Goal: Task Accomplishment & Management: Complete application form

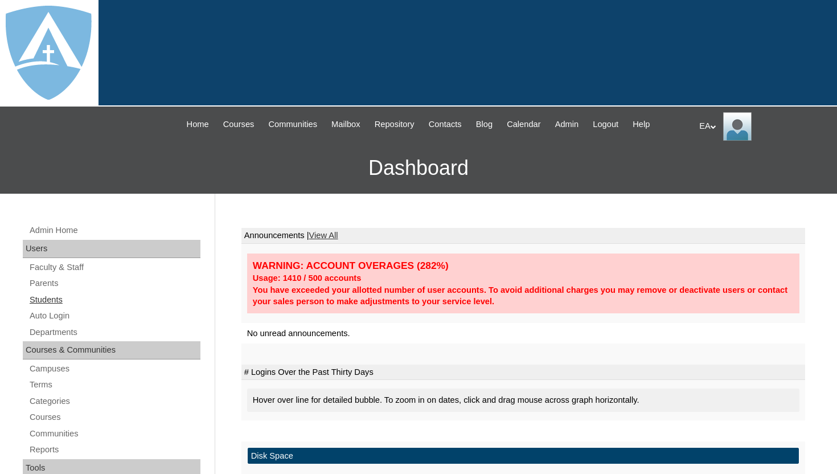
click at [52, 298] on link "Students" at bounding box center [114, 300] width 172 height 14
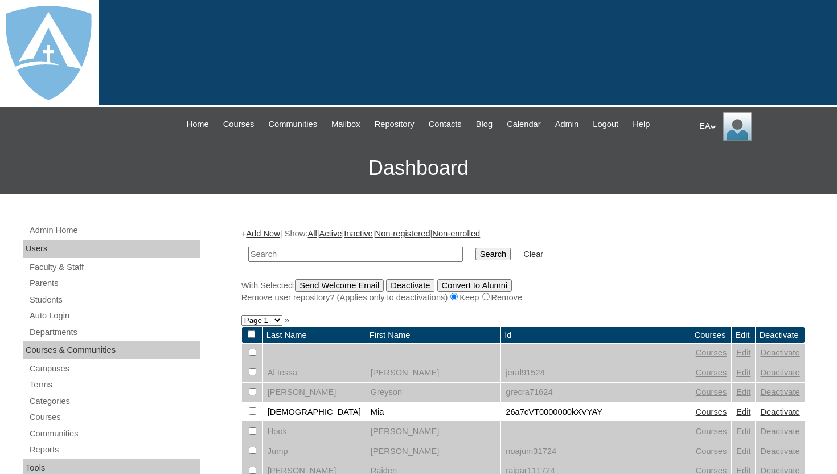
click at [294, 254] on input "text" at bounding box center [355, 253] width 215 height 15
type input "Rifle"
click at [484, 255] on input "Search" at bounding box center [492, 254] width 35 height 13
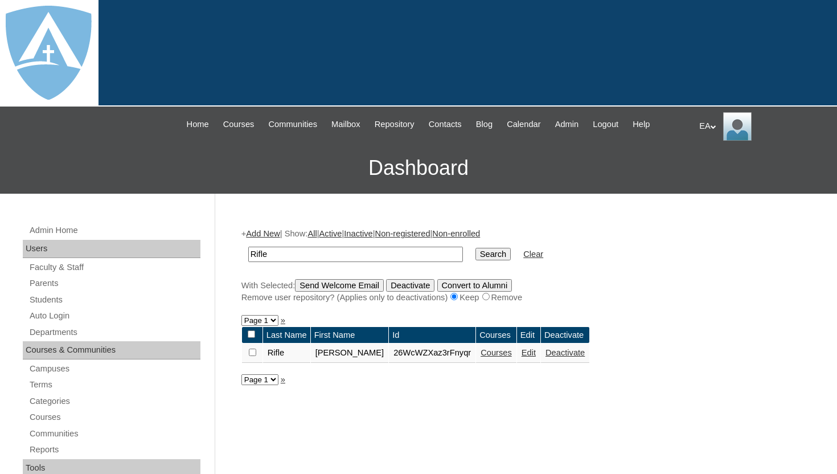
click at [488, 356] on link "Courses" at bounding box center [495, 352] width 31 height 9
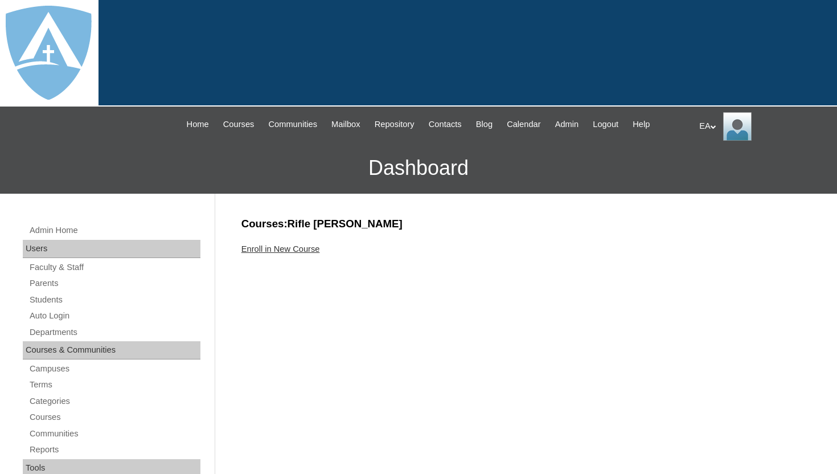
click at [312, 251] on link "Enroll in New Course" at bounding box center [280, 248] width 79 height 9
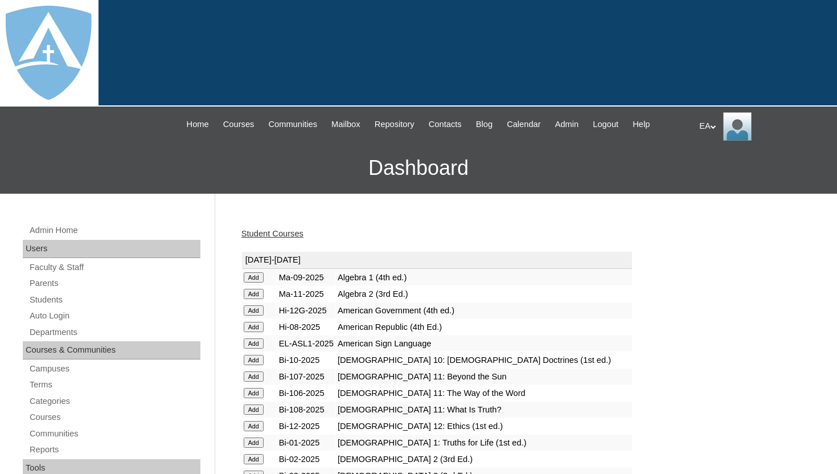
click at [340, 234] on div "Student Courses" at bounding box center [522, 234] width 563 height 12
click at [531, 259] on td "[DATE]-[DATE]" at bounding box center [437, 260] width 390 height 17
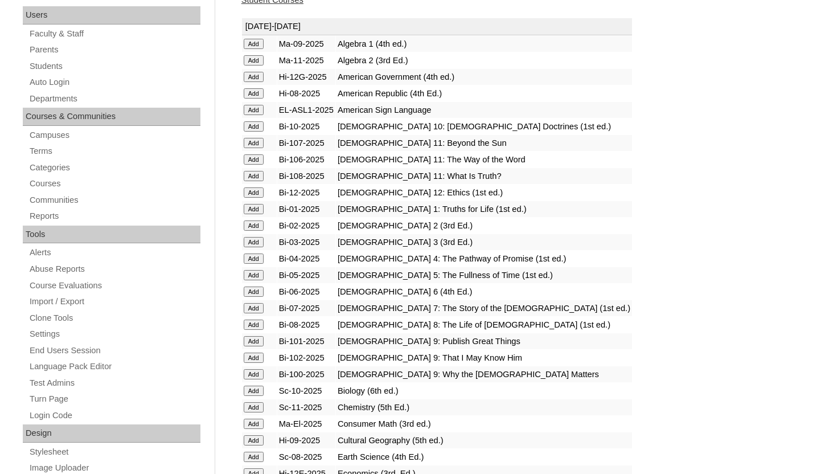
scroll to position [250, 0]
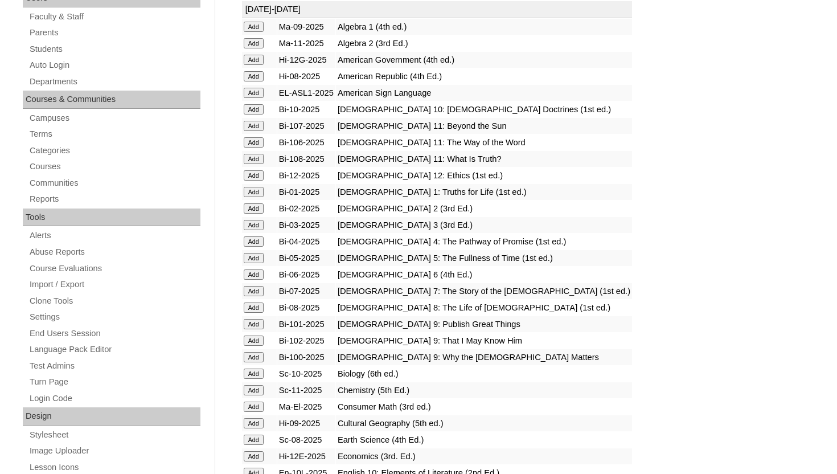
click at [260, 225] on input "Add" at bounding box center [254, 225] width 20 height 10
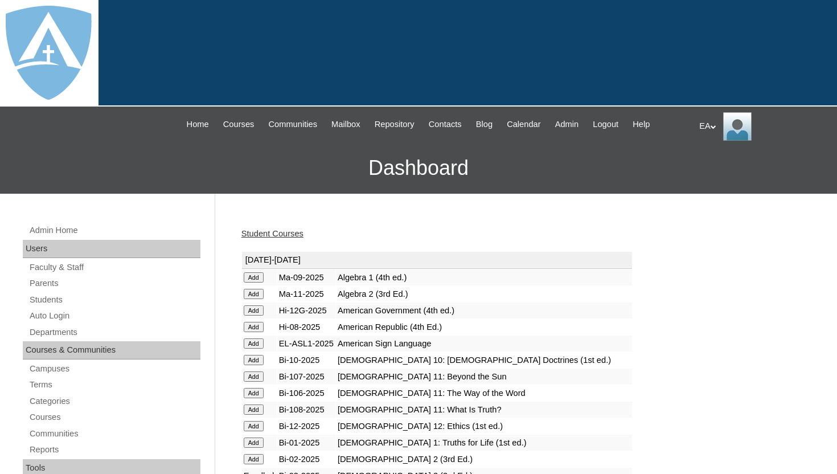
click at [520, 277] on td "Algebra 1 (4th ed.)" at bounding box center [484, 277] width 296 height 16
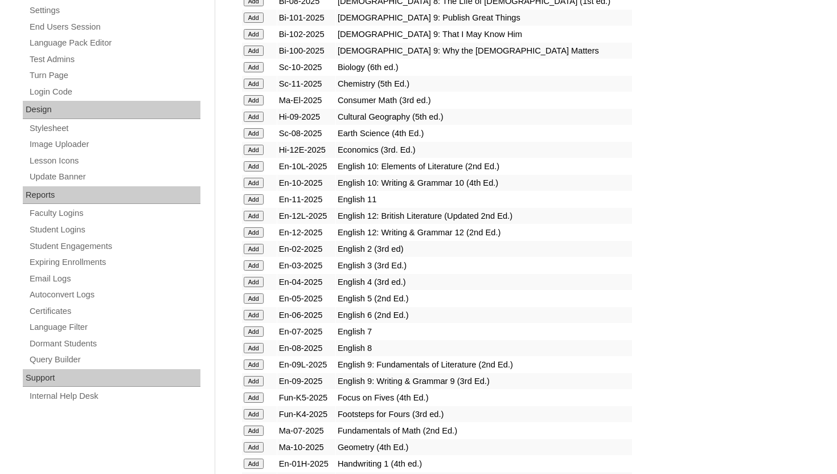
scroll to position [569, 0]
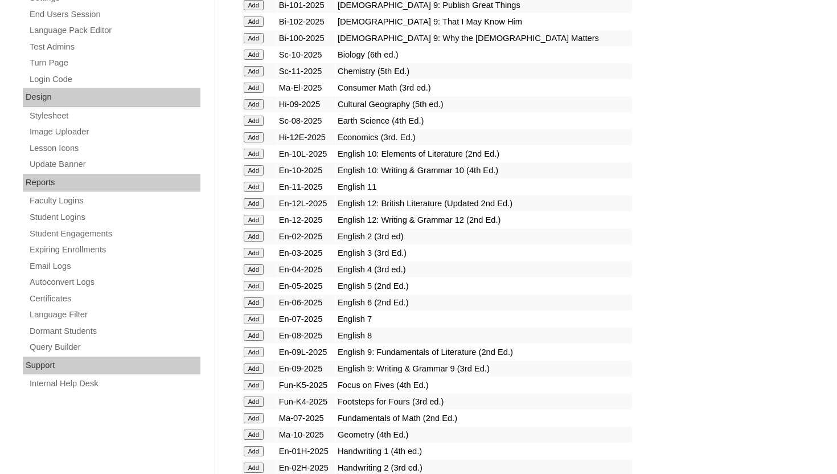
click at [250, 252] on input "Add" at bounding box center [254, 253] width 20 height 10
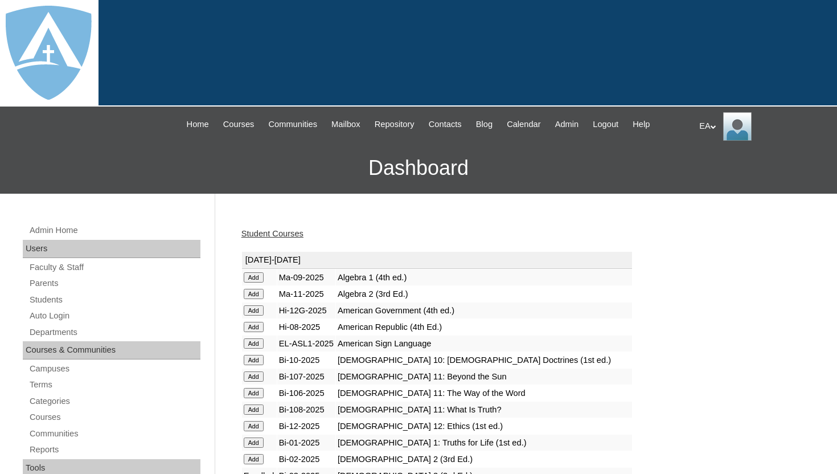
click at [526, 238] on div "Student Courses" at bounding box center [522, 234] width 563 height 12
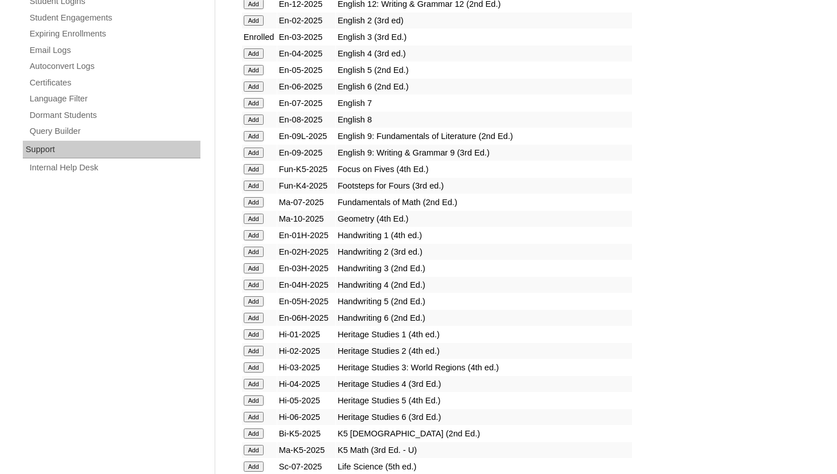
scroll to position [820, 0]
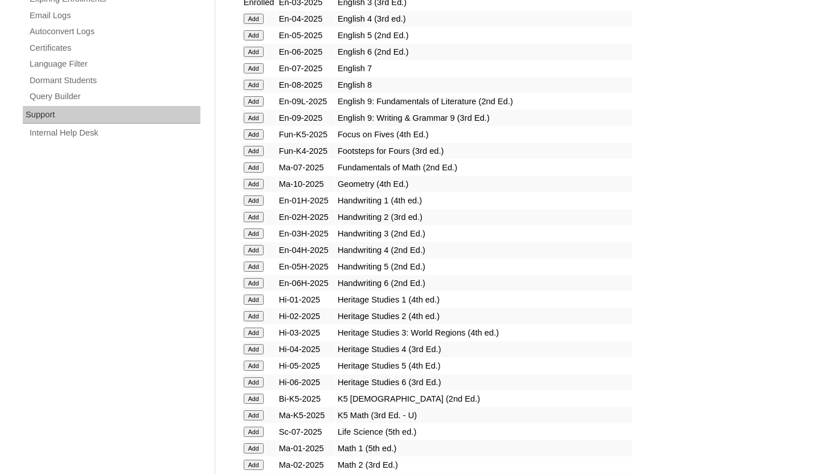
click at [253, 231] on input "Add" at bounding box center [254, 233] width 20 height 10
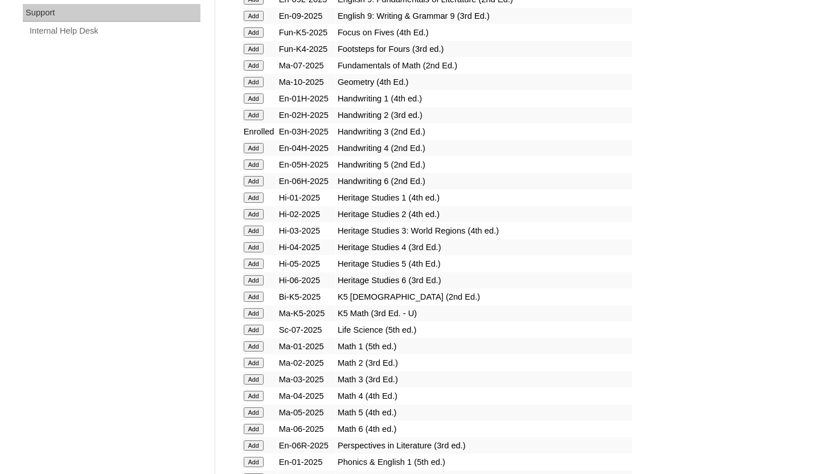
scroll to position [933, 0]
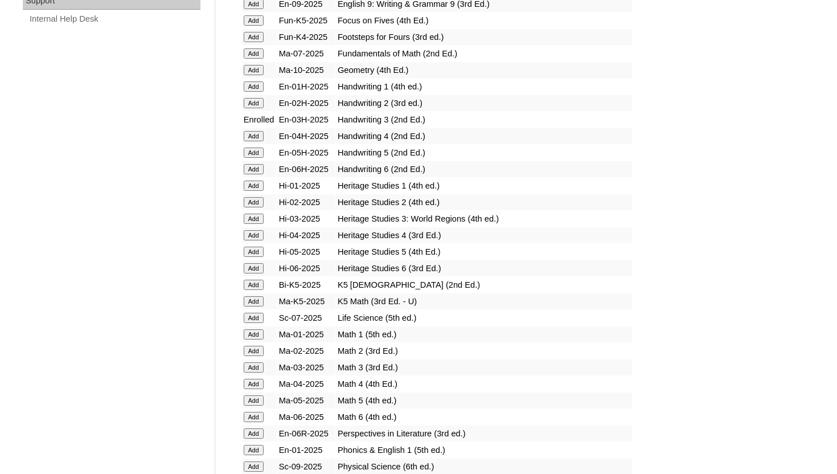
click at [256, 217] on input "Add" at bounding box center [254, 218] width 20 height 10
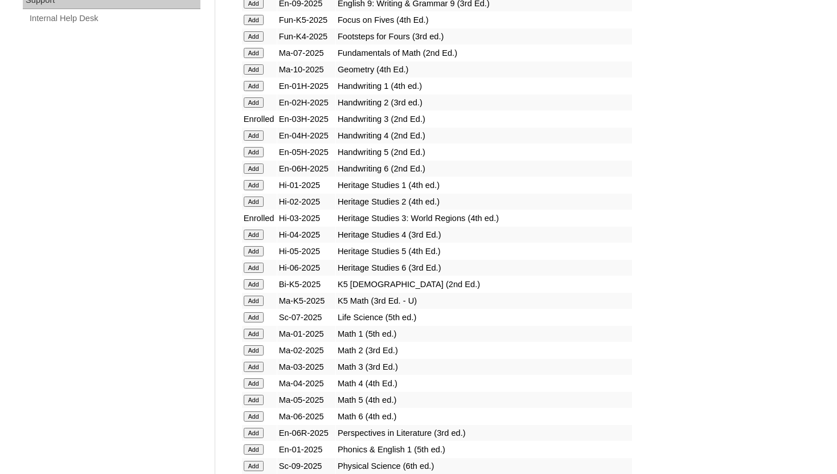
scroll to position [956, 0]
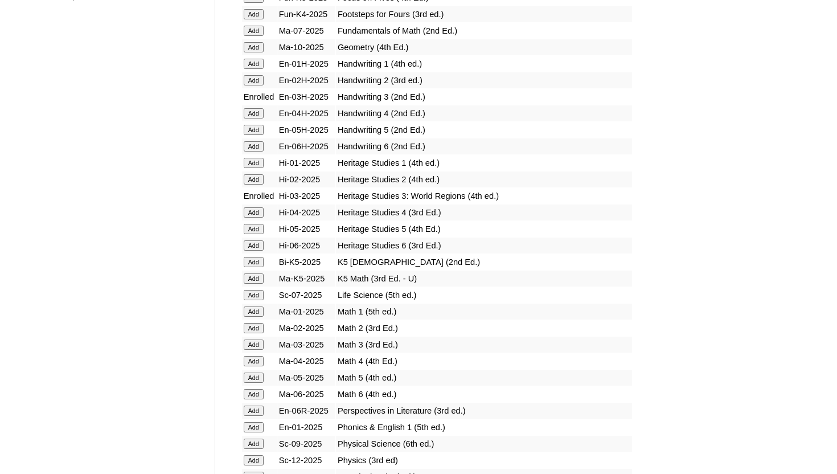
click at [254, 346] on input "Add" at bounding box center [254, 344] width 20 height 10
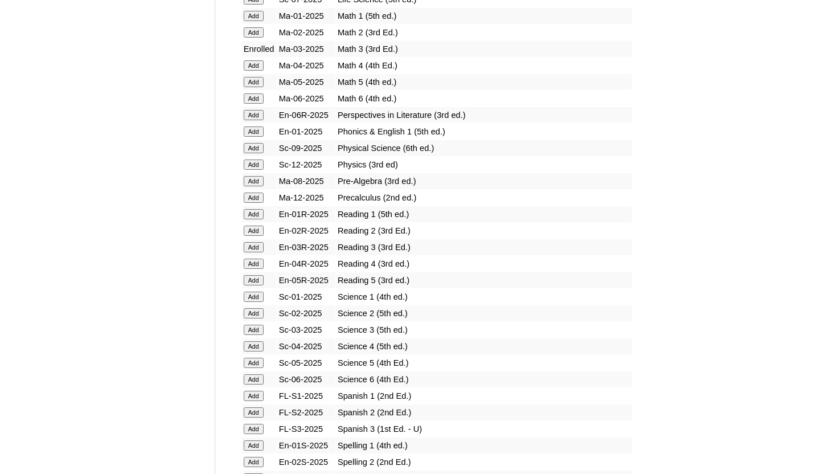
scroll to position [1252, 0]
click at [253, 244] on input "Add" at bounding box center [254, 246] width 20 height 10
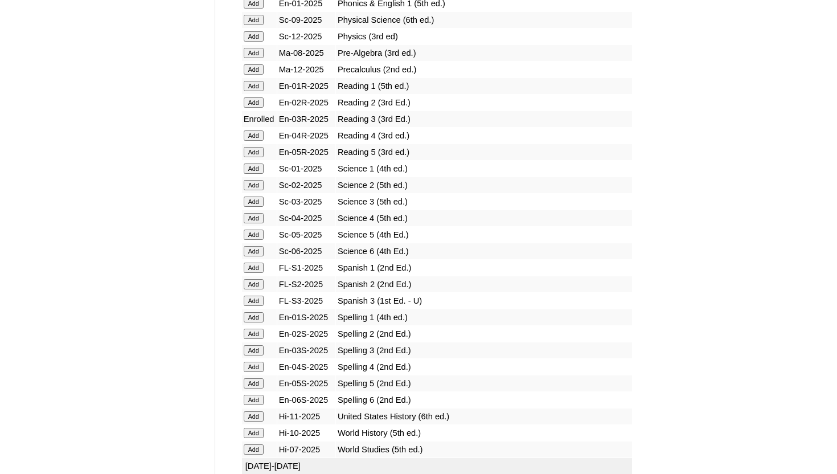
scroll to position [1389, 0]
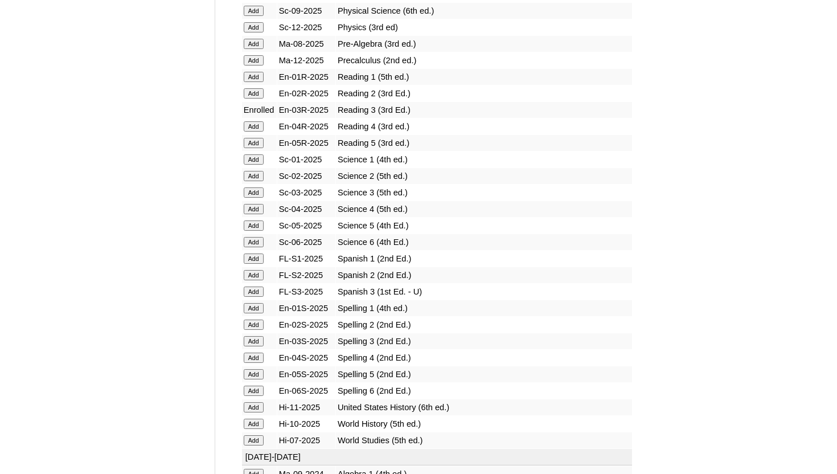
click at [255, 191] on input "Add" at bounding box center [254, 192] width 20 height 10
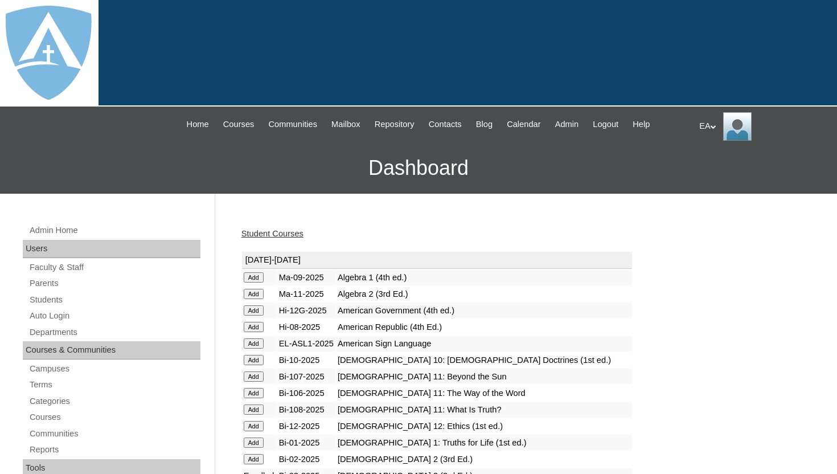
click at [380, 187] on h3 "Dashboard" at bounding box center [418, 167] width 825 height 51
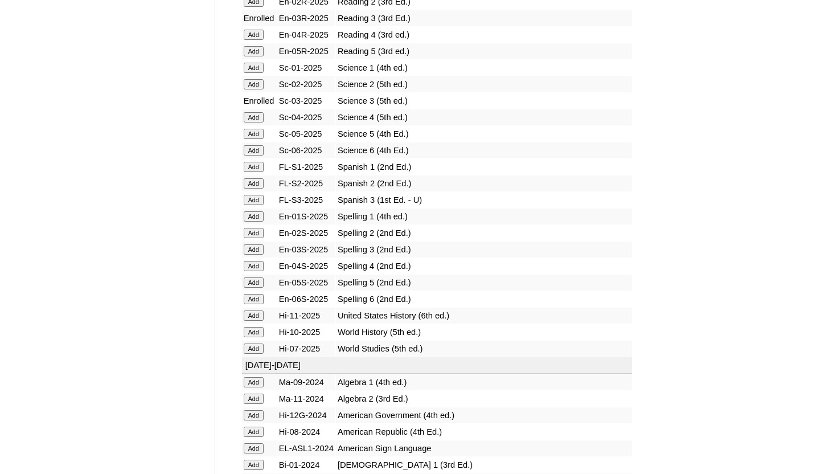
scroll to position [1525, 0]
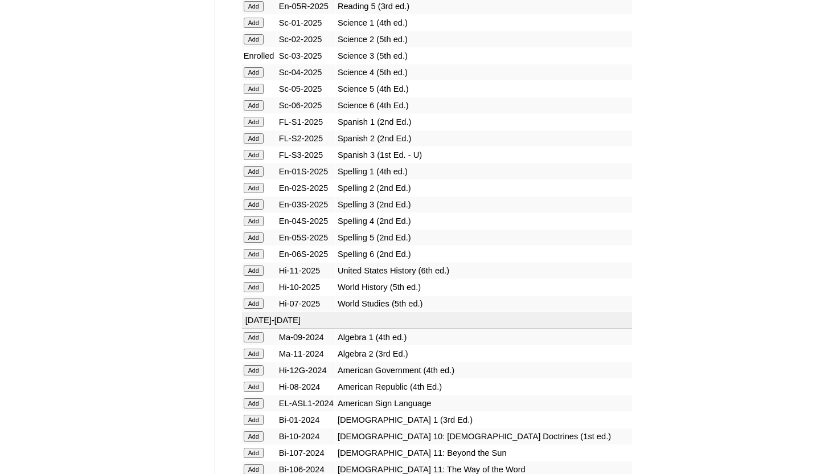
click at [249, 206] on input "Add" at bounding box center [254, 204] width 20 height 10
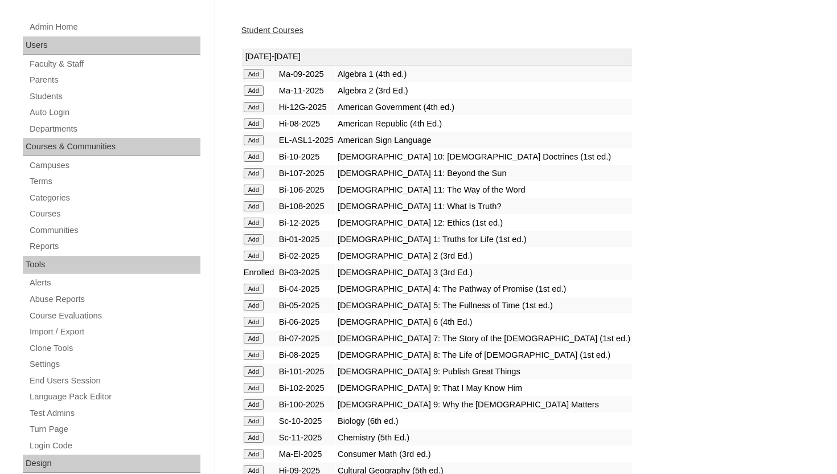
scroll to position [205, 0]
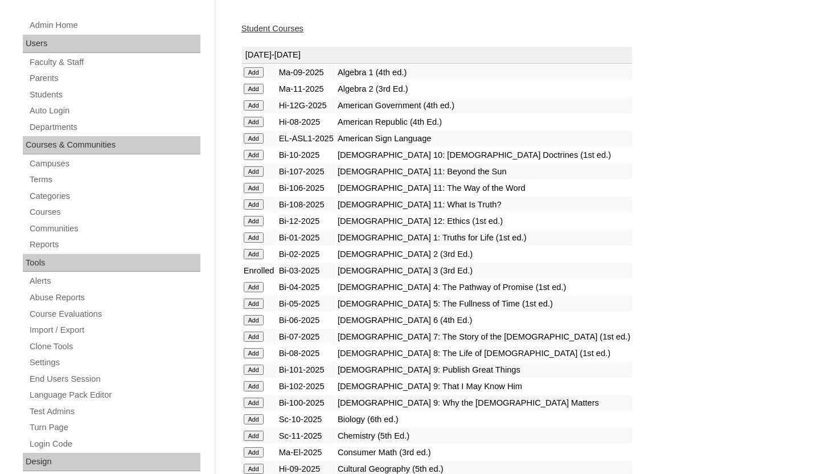
click at [291, 30] on link "Student Courses" at bounding box center [272, 28] width 62 height 9
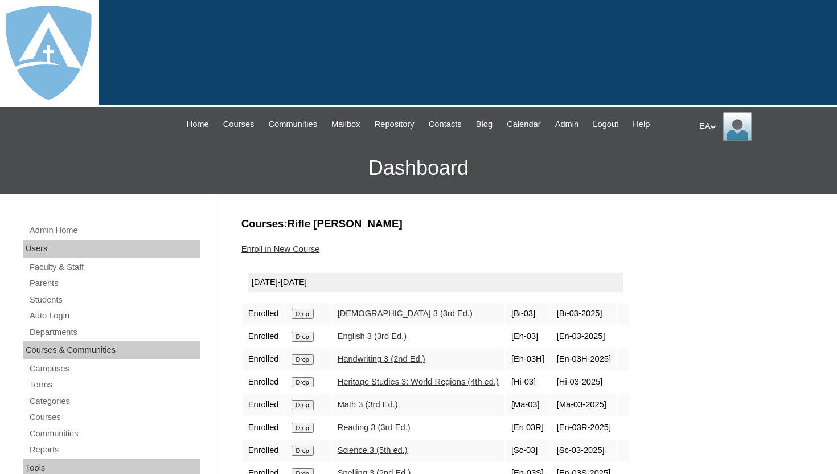
click at [322, 149] on h3 "Dashboard" at bounding box center [418, 167] width 825 height 51
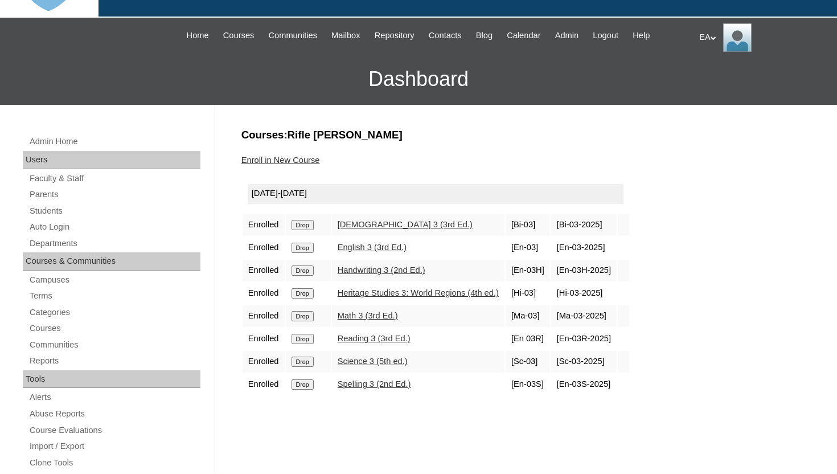
scroll to position [91, 0]
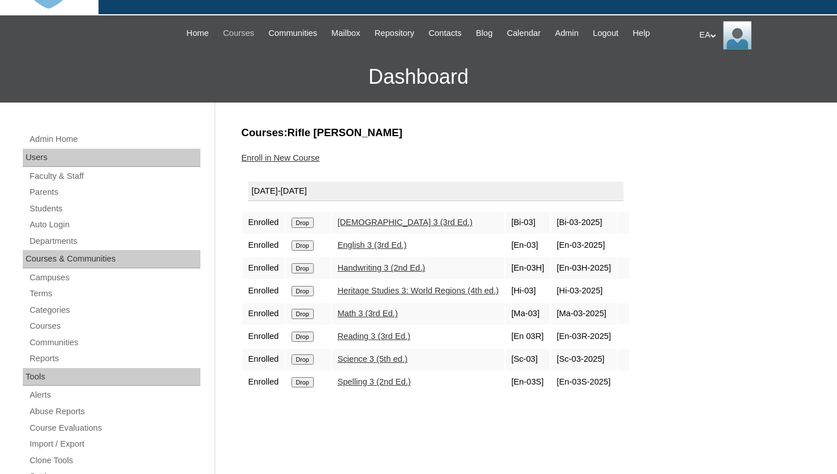
click at [224, 39] on span "Courses" at bounding box center [238, 33] width 31 height 13
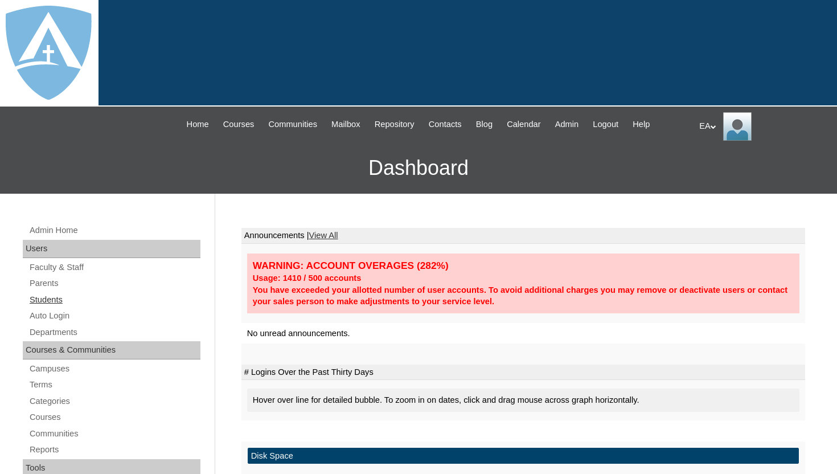
click at [57, 299] on link "Students" at bounding box center [114, 300] width 172 height 14
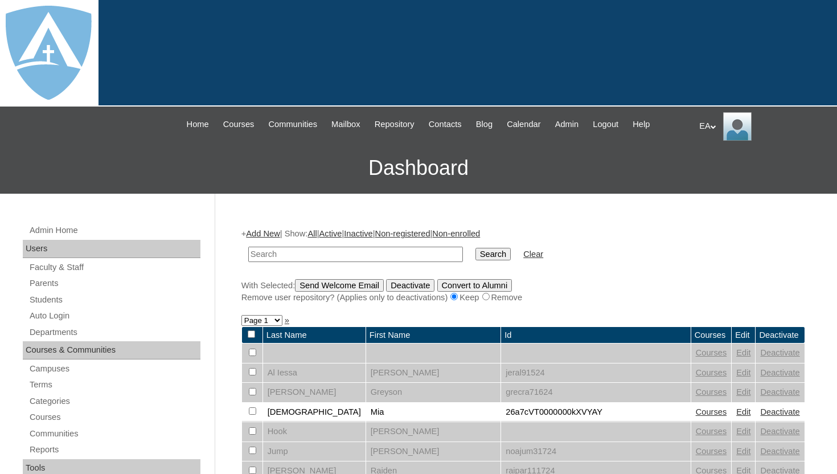
click at [309, 256] on input "text" at bounding box center [355, 253] width 215 height 15
type input "esina Lama"
click at [475, 258] on input "Search" at bounding box center [492, 254] width 35 height 13
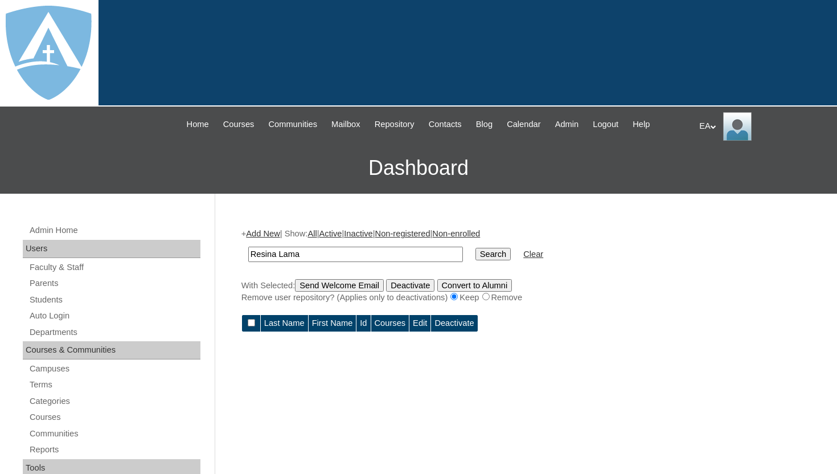
type input "Resina Lama"
click at [479, 255] on input "Search" at bounding box center [492, 254] width 35 height 13
click at [278, 254] on input "Resina Lama" at bounding box center [355, 253] width 215 height 15
drag, startPoint x: 288, startPoint y: 256, endPoint x: 240, endPoint y: 256, distance: 48.4
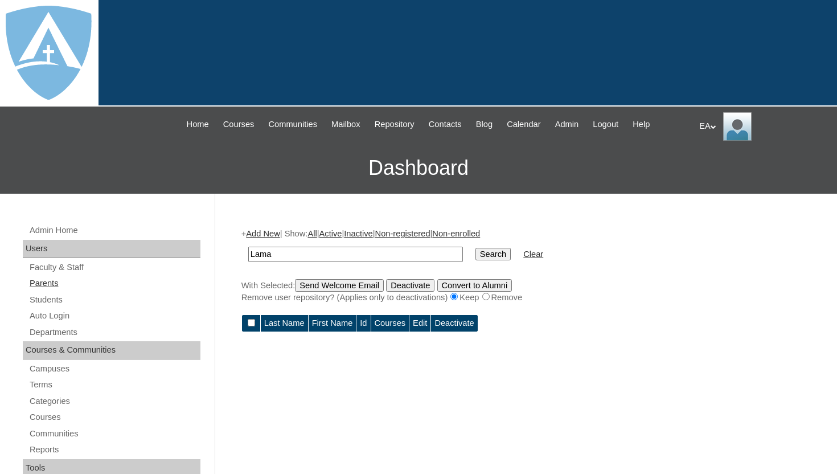
type input "Lama"
click at [49, 278] on link "Parents" at bounding box center [114, 283] width 172 height 14
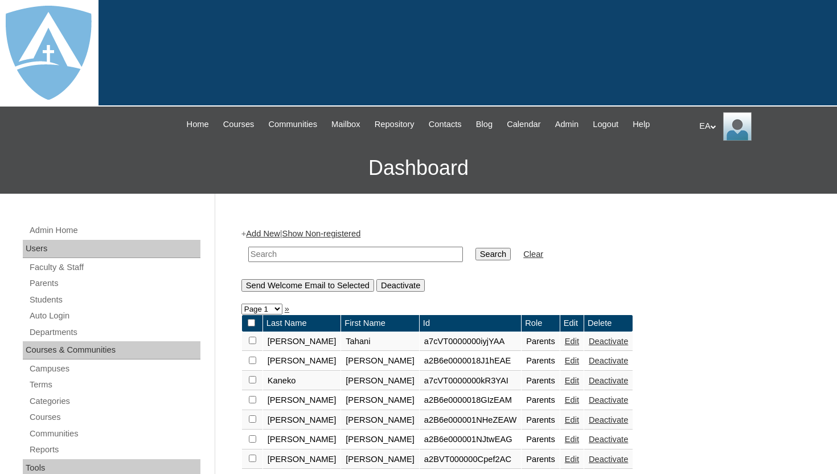
click at [318, 254] on input "text" at bounding box center [355, 253] width 215 height 15
paste input "Lama"
type input "Lama"
click at [486, 255] on input "Search" at bounding box center [492, 254] width 35 height 13
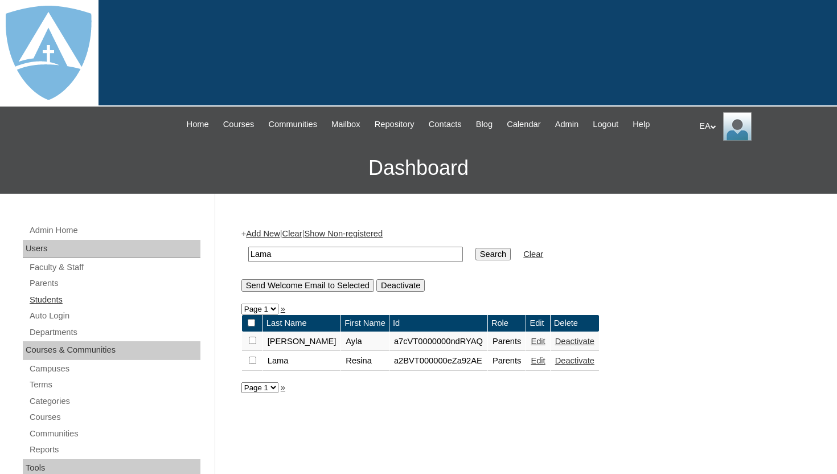
click at [58, 299] on link "Students" at bounding box center [114, 300] width 172 height 14
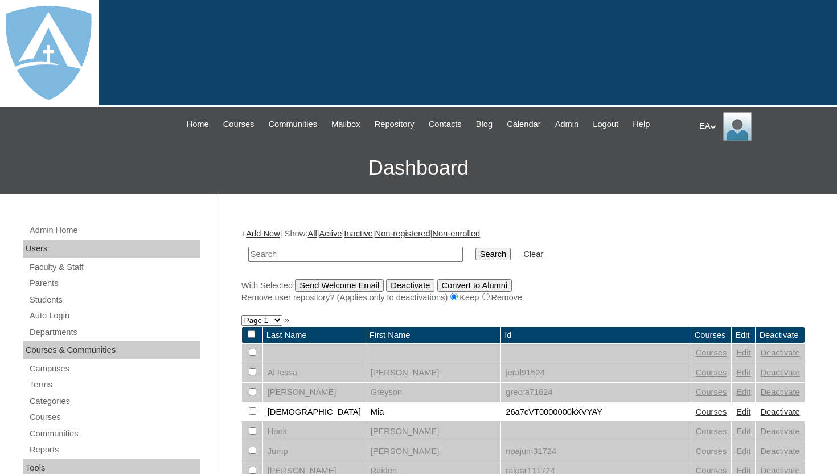
click at [274, 262] on td at bounding box center [355, 254] width 226 height 27
click at [277, 255] on input "text" at bounding box center [355, 253] width 215 height 15
paste input "Lama"
type input "Lama"
click at [475, 253] on input "Search" at bounding box center [492, 254] width 35 height 13
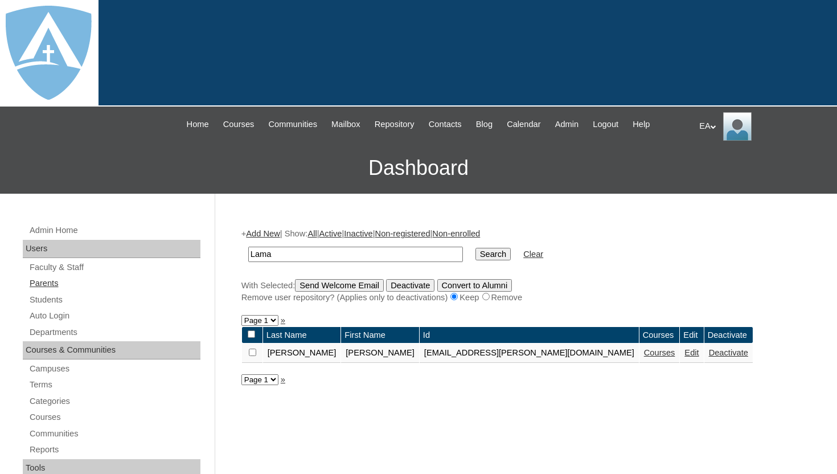
click at [50, 283] on link "Parents" at bounding box center [114, 283] width 172 height 14
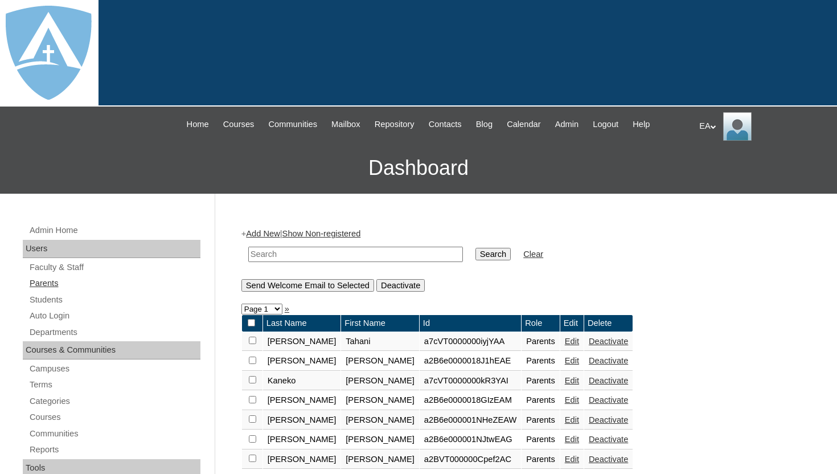
click at [48, 281] on link "Parents" at bounding box center [114, 283] width 172 height 14
click at [294, 252] on input "text" at bounding box center [355, 253] width 215 height 15
paste input "Lama"
type input "Lama"
click at [485, 254] on input "Search" at bounding box center [492, 254] width 35 height 13
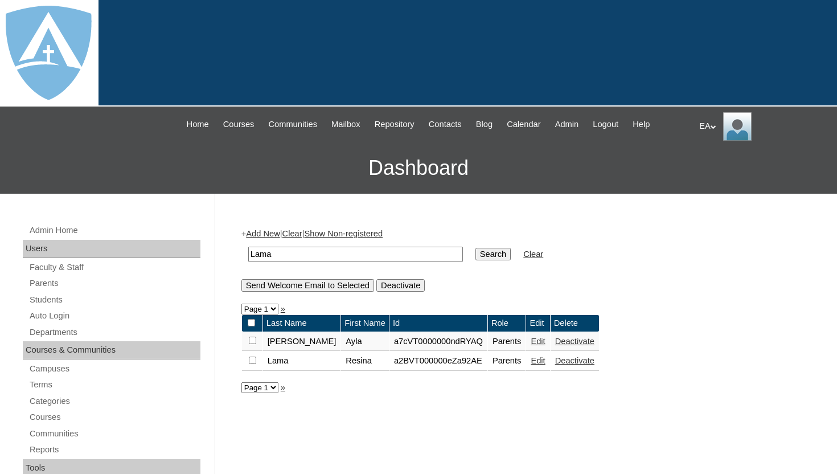
click at [443, 363] on td "a2BVT000000eZa92AE" at bounding box center [438, 360] width 98 height 19
click at [51, 299] on link "Students" at bounding box center [114, 300] width 172 height 14
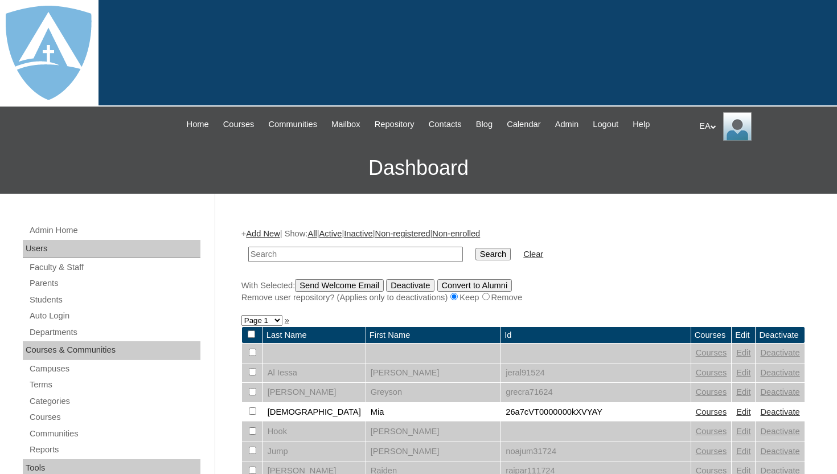
click at [285, 256] on input "text" at bounding box center [355, 253] width 215 height 15
click at [270, 230] on link "Add New" at bounding box center [263, 233] width 34 height 9
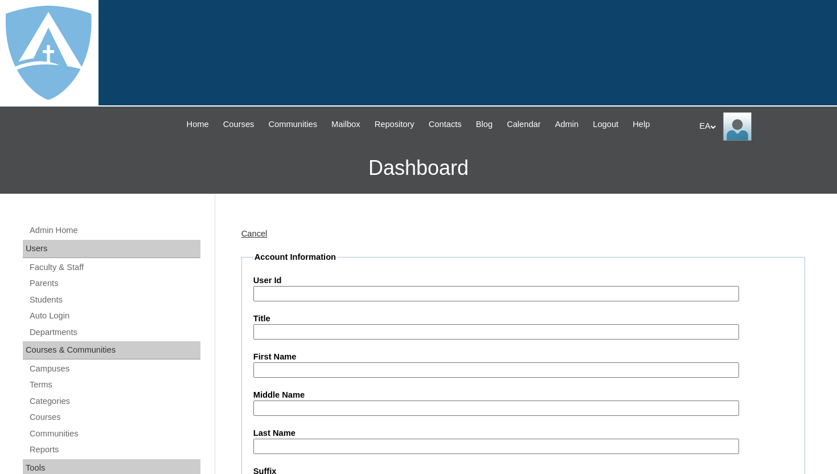
type input "HomeschoolAdmin"
click at [55, 301] on link "Students" at bounding box center [114, 300] width 172 height 14
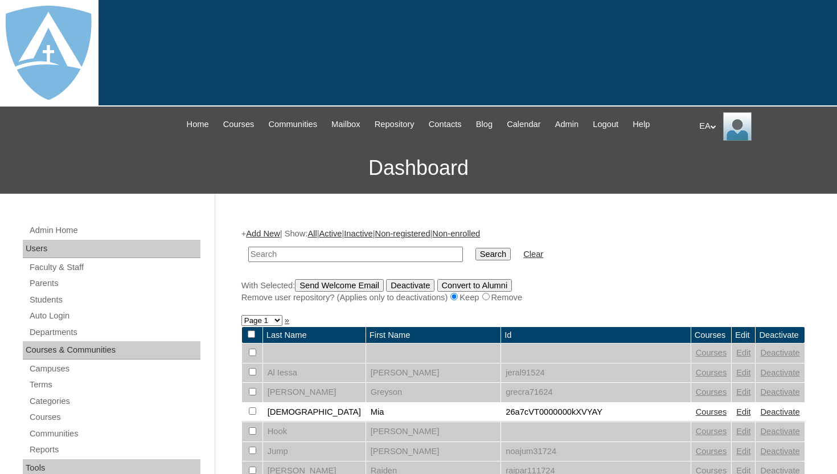
click at [278, 246] on input "text" at bounding box center [355, 253] width 215 height 15
click at [283, 253] on input "R'mani Ako" at bounding box center [355, 253] width 215 height 15
type input "R'mani Ako"
click at [483, 257] on input "Search" at bounding box center [492, 254] width 35 height 13
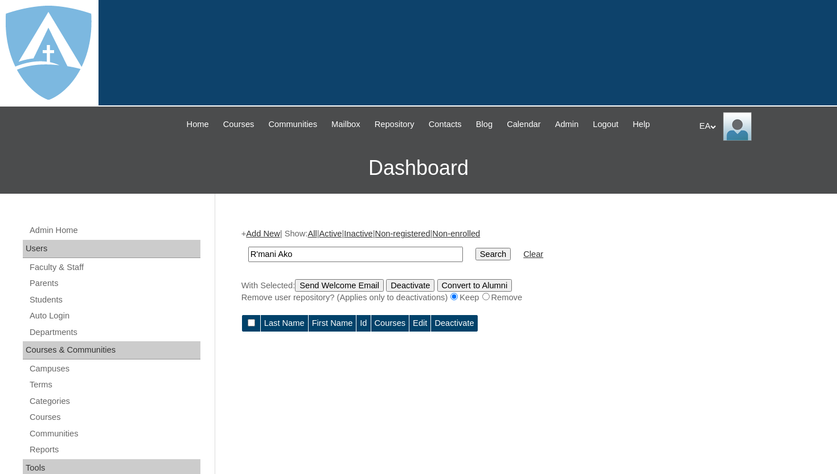
click at [280, 254] on input "R'mani Ako" at bounding box center [355, 253] width 215 height 15
click at [282, 254] on input "R'mani Ako" at bounding box center [355, 253] width 215 height 15
type input "Ako"
click at [488, 254] on input "Search" at bounding box center [492, 254] width 35 height 13
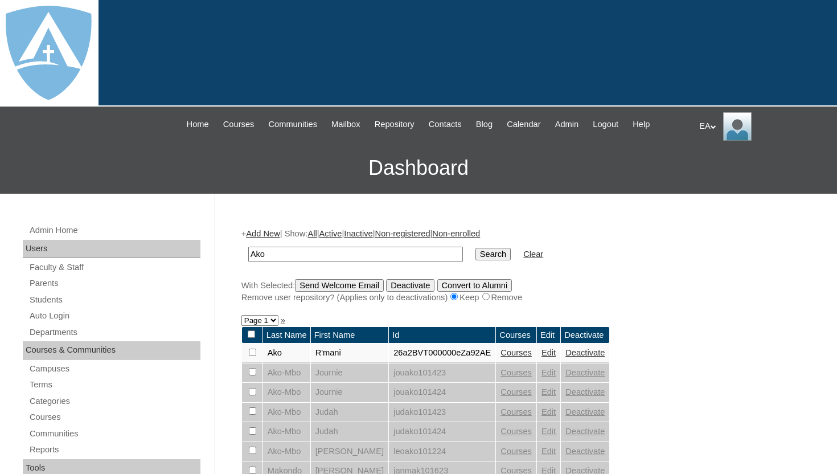
click at [509, 357] on link "Courses" at bounding box center [515, 352] width 31 height 9
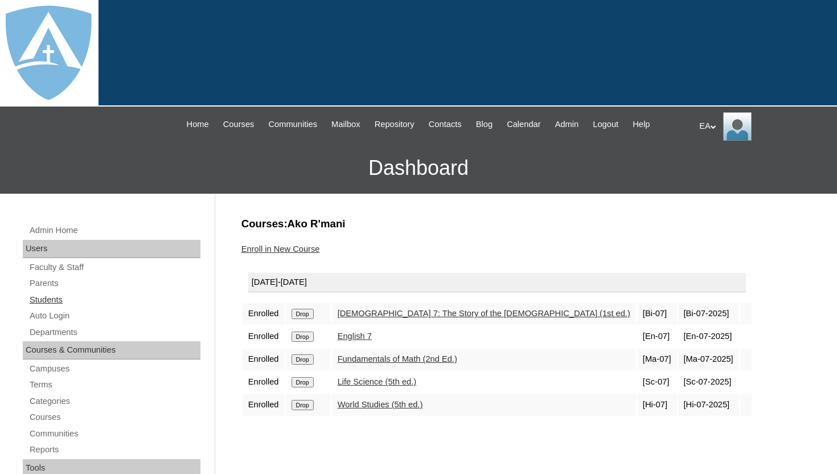
click at [56, 299] on link "Students" at bounding box center [114, 300] width 172 height 14
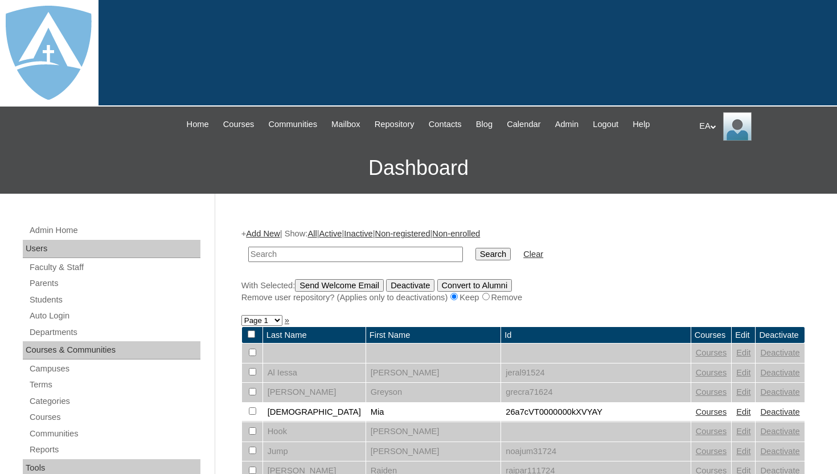
click at [287, 257] on input "text" at bounding box center [355, 253] width 215 height 15
type input "Austin Rhodes"
click at [475, 250] on input "Search" at bounding box center [492, 254] width 35 height 13
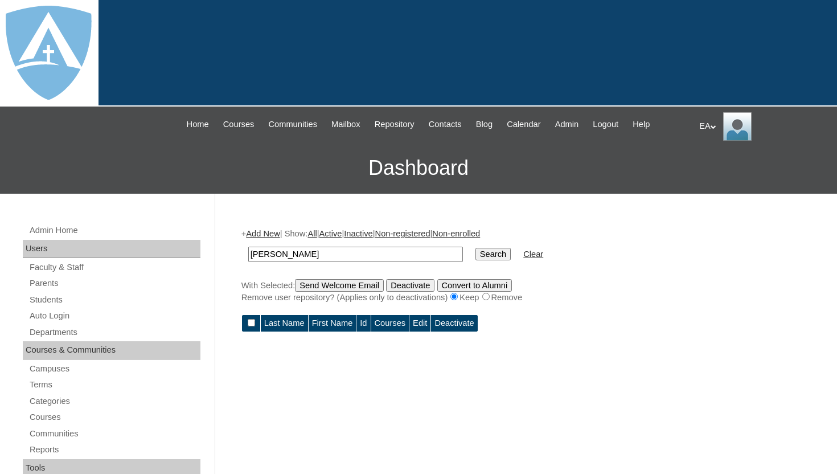
drag, startPoint x: 279, startPoint y: 254, endPoint x: 242, endPoint y: 253, distance: 36.4
click at [242, 253] on td "[PERSON_NAME]" at bounding box center [355, 254] width 226 height 27
type input "Rhodes"
click at [488, 253] on input "Search" at bounding box center [492, 254] width 35 height 13
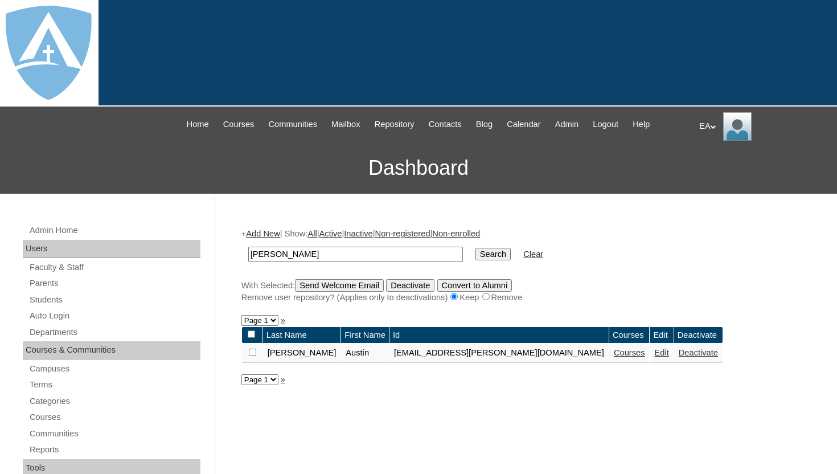
click at [609, 359] on td "Courses" at bounding box center [629, 352] width 40 height 19
click at [614, 353] on link "Courses" at bounding box center [629, 352] width 31 height 9
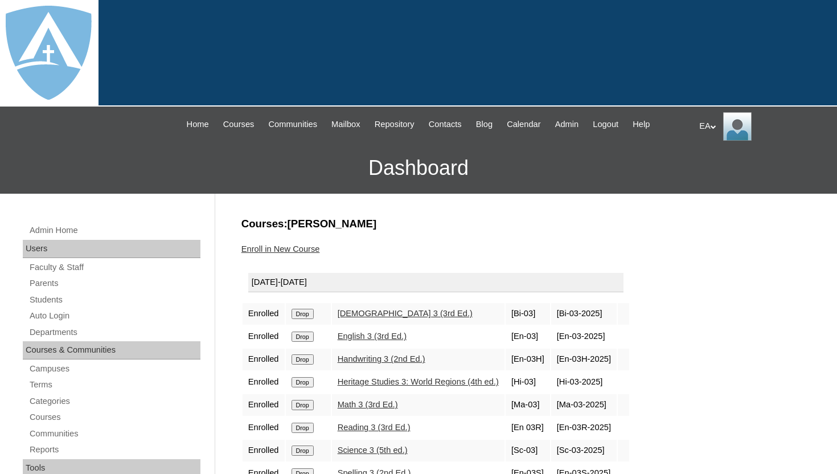
click at [534, 248] on div "Enroll in New Course" at bounding box center [522, 249] width 563 height 12
click at [51, 293] on link "Students" at bounding box center [114, 300] width 172 height 14
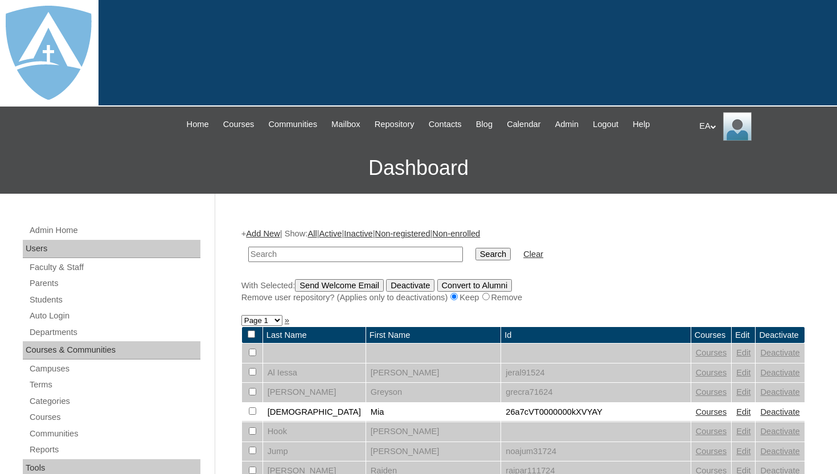
click at [302, 253] on input "text" at bounding box center [355, 253] width 215 height 15
type input "[PERSON_NAME]"
click at [487, 260] on input "Search" at bounding box center [492, 254] width 35 height 13
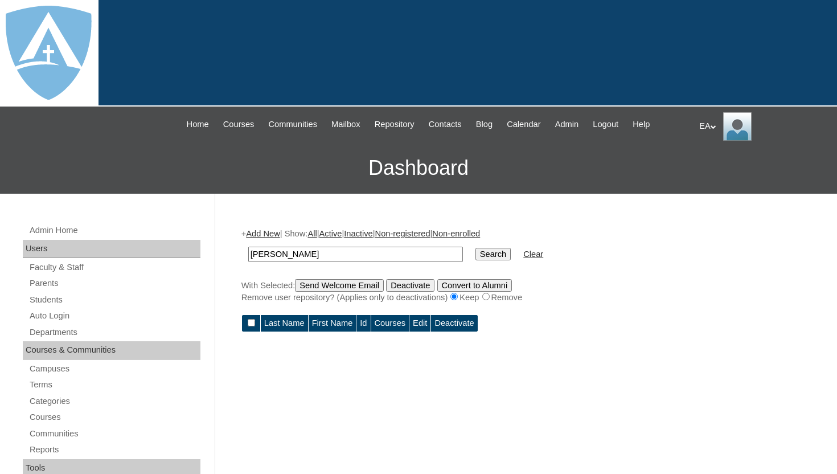
click at [281, 256] on input "[PERSON_NAME]" at bounding box center [355, 253] width 215 height 15
drag, startPoint x: 281, startPoint y: 256, endPoint x: 236, endPoint y: 254, distance: 45.6
click at [279, 252] on input "Zorina Codere" at bounding box center [355, 253] width 215 height 15
type input "Codere"
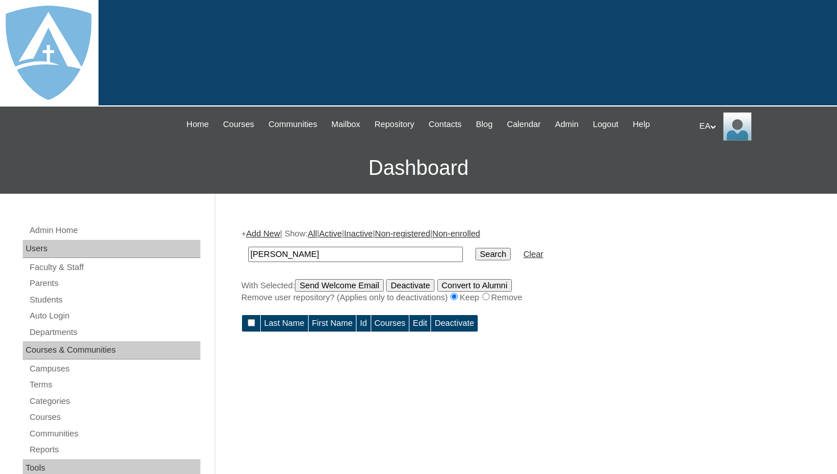
click at [485, 255] on input "Search" at bounding box center [492, 254] width 35 height 13
click at [485, 252] on input "Search" at bounding box center [492, 254] width 35 height 13
click at [47, 281] on link "Parents" at bounding box center [114, 283] width 172 height 14
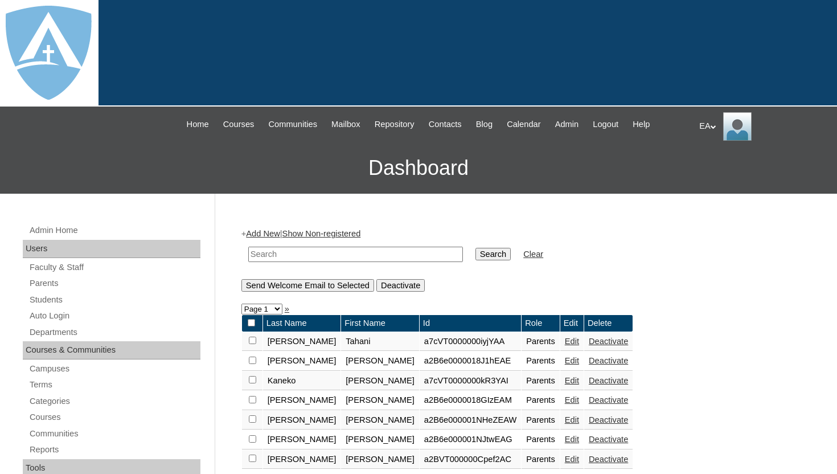
click at [271, 255] on input "text" at bounding box center [355, 253] width 215 height 15
paste input "Zorina Codere"
click at [282, 254] on input "Zorina Codere" at bounding box center [355, 253] width 215 height 15
type input "Codere"
click at [487, 253] on input "Search" at bounding box center [492, 254] width 35 height 13
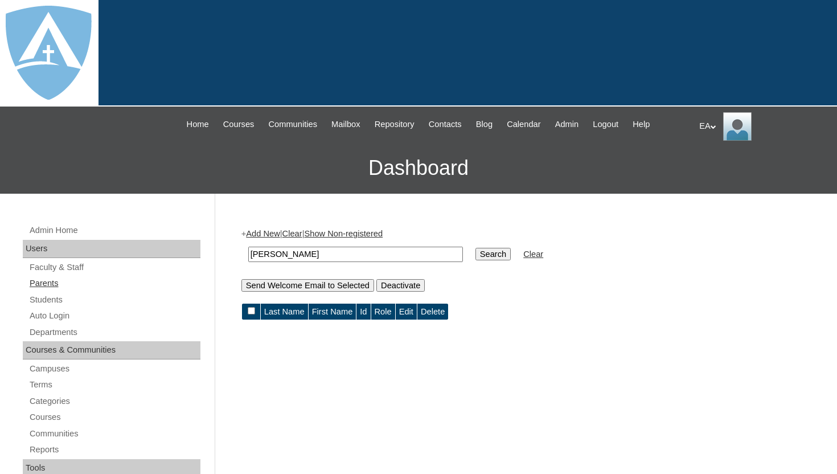
click at [56, 281] on link "Parents" at bounding box center [114, 283] width 172 height 14
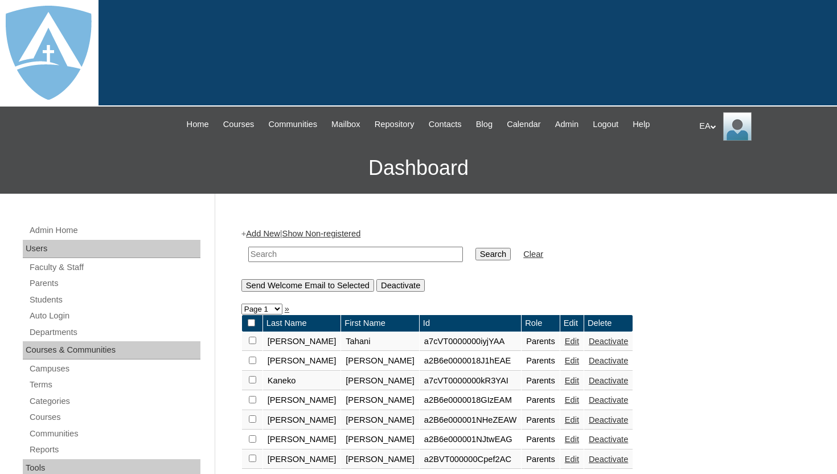
click at [265, 232] on link "Add New" at bounding box center [263, 233] width 34 height 9
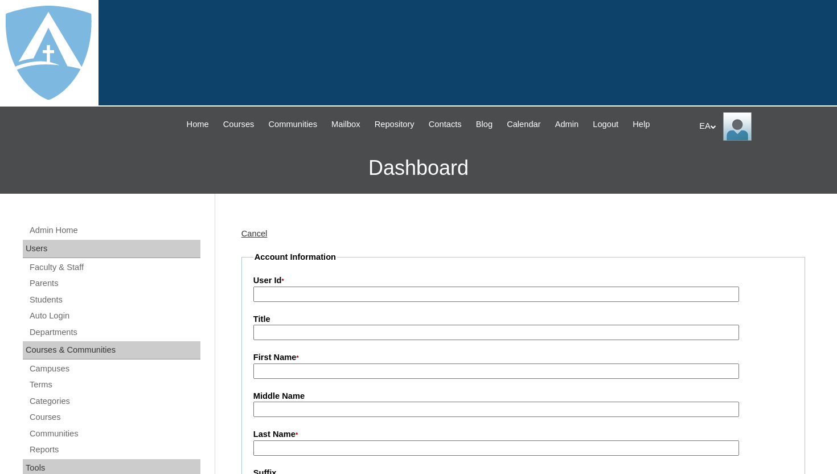
type input "HomeschoolAdmin"
click at [297, 370] on input "First Name *" at bounding box center [495, 370] width 485 height 15
paste input "Samantha Codere"
drag, startPoint x: 300, startPoint y: 373, endPoint x: 341, endPoint y: 372, distance: 41.6
click at [341, 373] on input "Samantha Codere" at bounding box center [495, 370] width 485 height 15
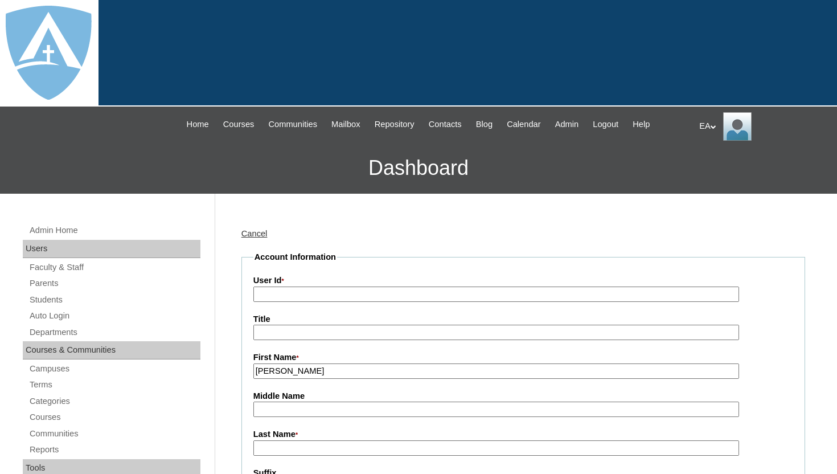
type input "Samantha"
click at [292, 444] on input "Last Name *" at bounding box center [495, 447] width 485 height 15
paste input "Codere"
type input "Codere"
click at [305, 295] on input "User Id *" at bounding box center [495, 293] width 485 height 15
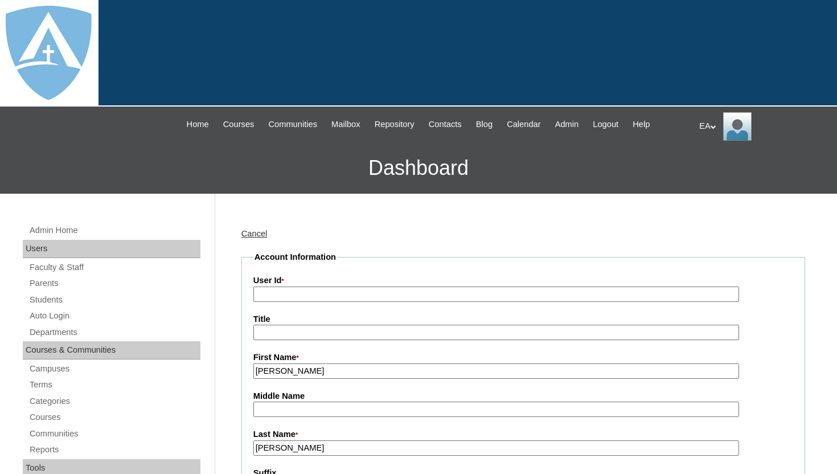
click at [277, 297] on input "User Id *" at bounding box center [495, 293] width 485 height 15
paste input "a7cVT0000000kndYAA"
type input "a7cVT0000000kndYAA"
click at [290, 334] on input "Title" at bounding box center [495, 331] width 485 height 15
click at [274, 404] on input "Middle Name" at bounding box center [495, 408] width 485 height 15
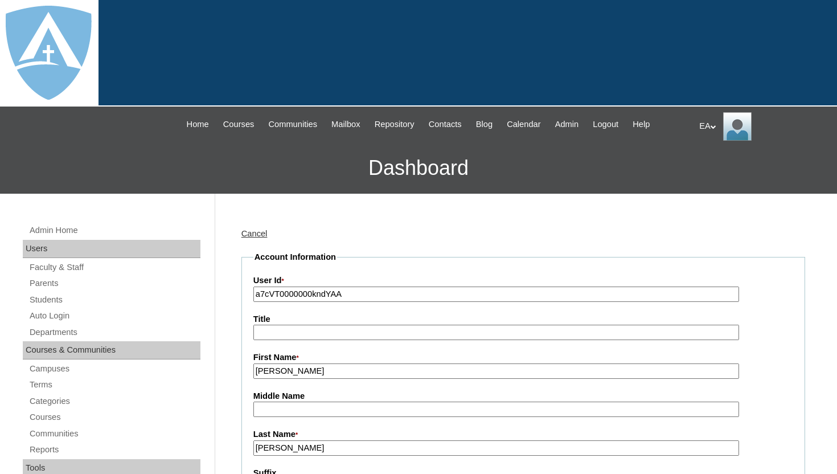
click at [765, 336] on div "Title" at bounding box center [523, 326] width 540 height 27
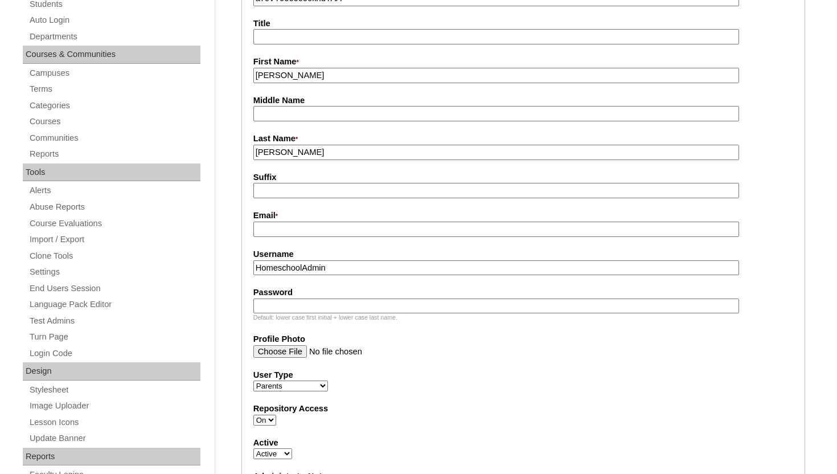
scroll to position [296, 0]
click at [385, 225] on input "Email *" at bounding box center [495, 228] width 485 height 15
paste input "codere77@yahoo.com"
type input "codere77@yahoo.com"
drag, startPoint x: 343, startPoint y: 270, endPoint x: 245, endPoint y: 267, distance: 97.9
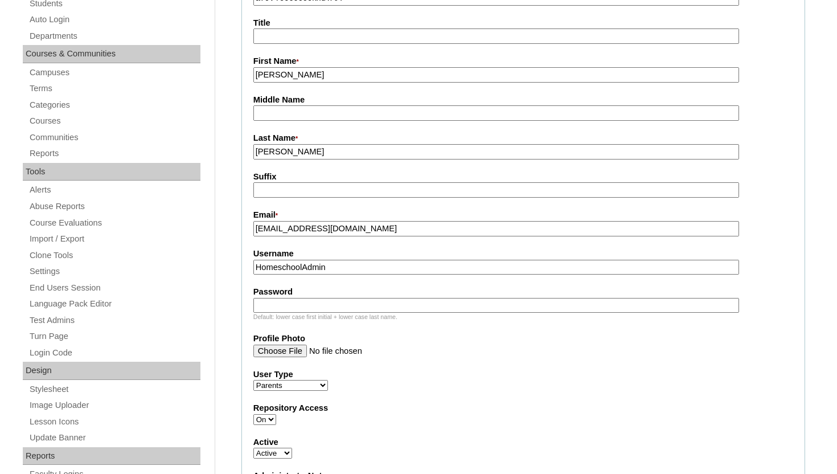
click at [245, 267] on fieldset "Account Information User Id * a7cVT0000000kndYAA Title First Name * Samantha Mi…" at bounding box center [522, 317] width 563 height 724
paste input "codere77@yahoo.com"
type input "codere77@yahoo.com"
click at [277, 303] on input "Password" at bounding box center [495, 305] width 485 height 15
paste input "codere77@yahoo.com"
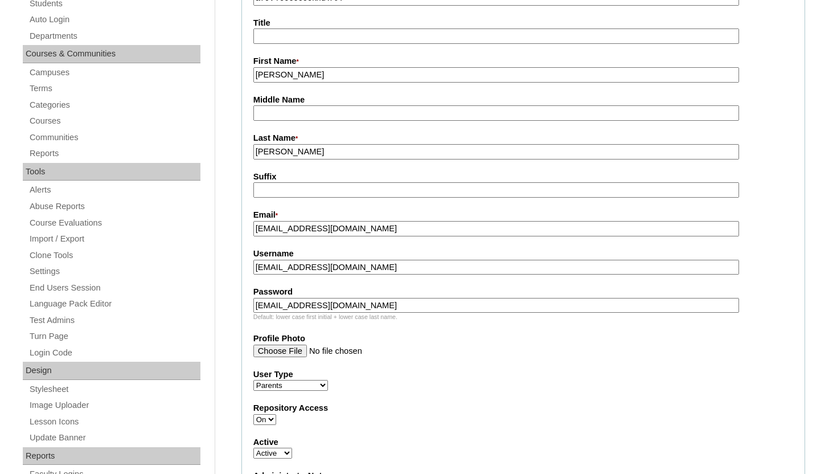
type input "codere77@yahoo.com"
click at [383, 351] on input "Profile Photo" at bounding box center [495, 350] width 485 height 13
click at [526, 376] on label "User Type" at bounding box center [523, 374] width 540 height 12
click at [328, 380] on select "Faculty Staff Student Parents School Facilitators" at bounding box center [290, 385] width 75 height 11
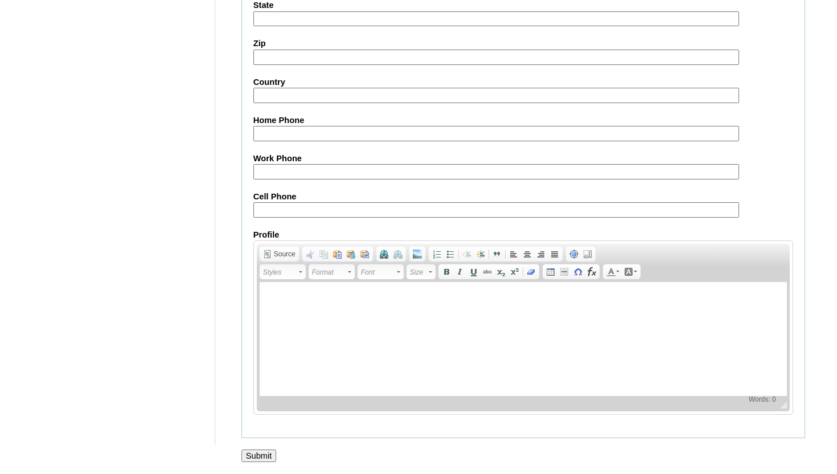
scroll to position [1126, 0]
click at [264, 458] on input "Submit" at bounding box center [258, 455] width 35 height 13
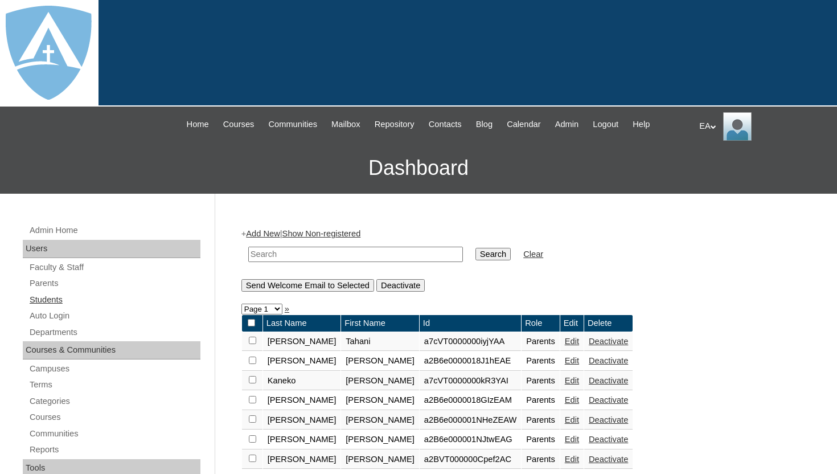
click at [48, 305] on link "Students" at bounding box center [114, 300] width 172 height 14
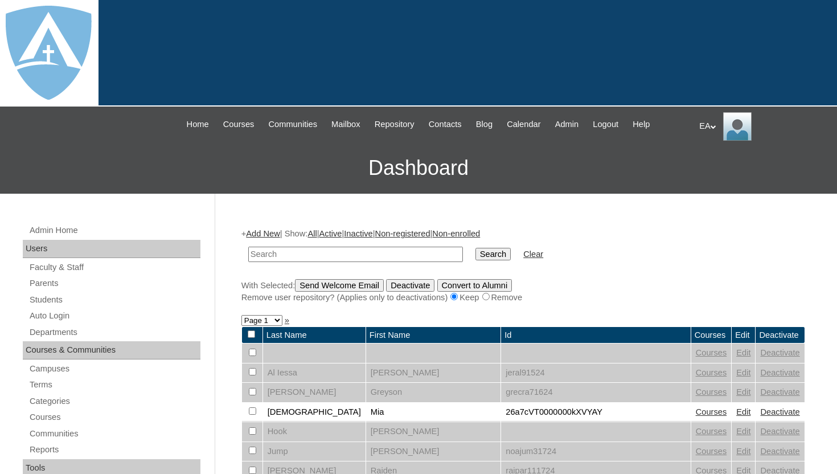
click at [275, 232] on link "Add New" at bounding box center [263, 233] width 34 height 9
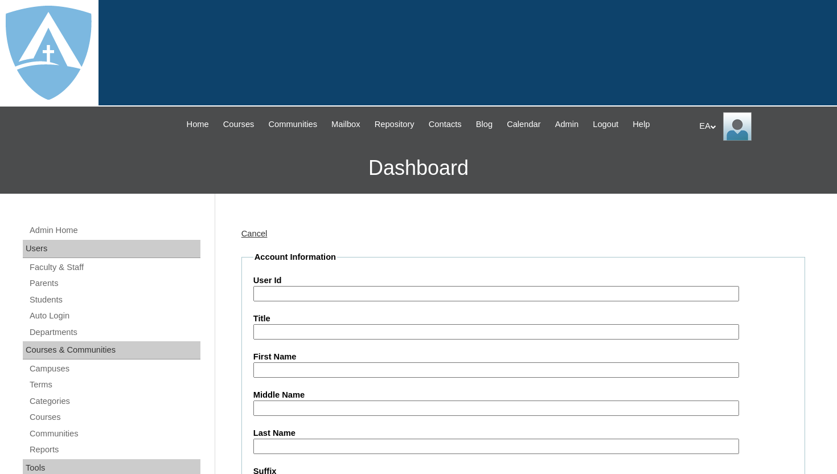
paste input "a7cVT0000000kndYAA"
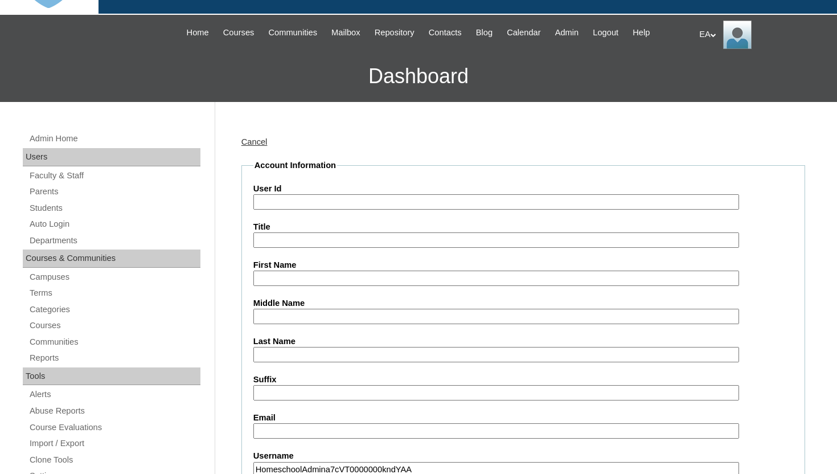
scroll to position [93, 0]
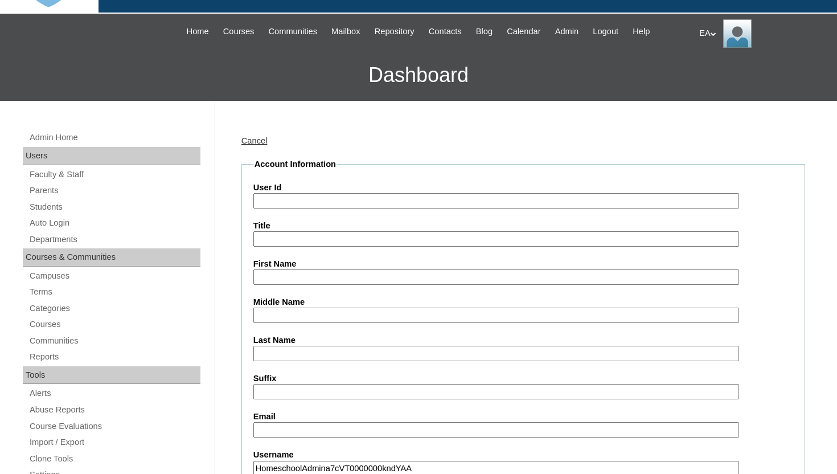
type input "HomeschoolAdmina7cVT0000000kndYAA"
click at [316, 201] on input "User Id" at bounding box center [495, 200] width 485 height 15
paste input "a7cVT0000000kndYAA"
click at [257, 202] on input "a7cVT0000000kndYAA" at bounding box center [495, 200] width 485 height 15
type input "26a7cVT0000000kndYAA"
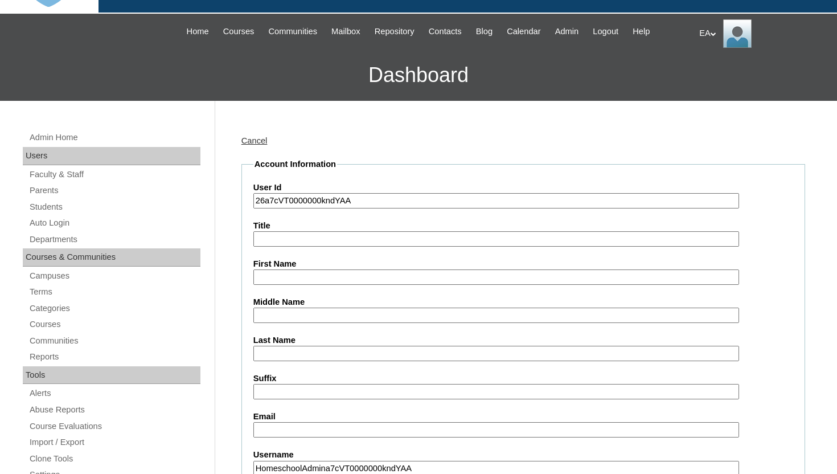
click at [282, 274] on input "First Name" at bounding box center [495, 276] width 485 height 15
type input "Zorina"
type input "Codere"
click at [315, 431] on input "Email" at bounding box center [495, 429] width 485 height 15
paste input "zorina.codere@enlightiumstudent.com"
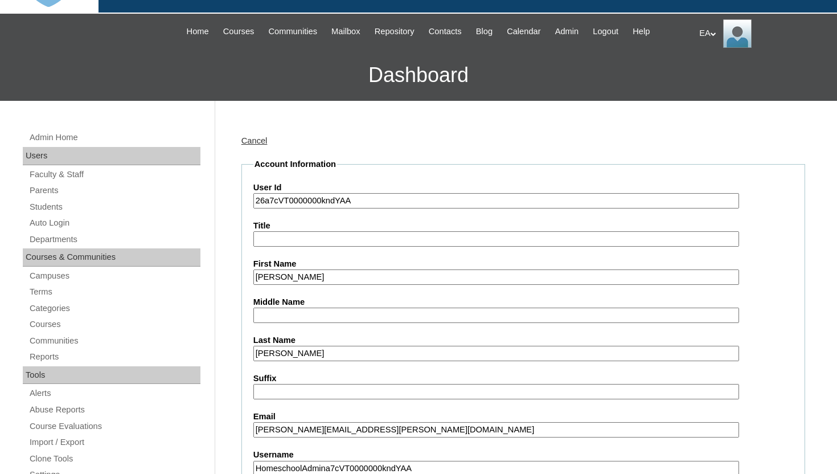
type input "zorina.codere@enlightiumstudent.com"
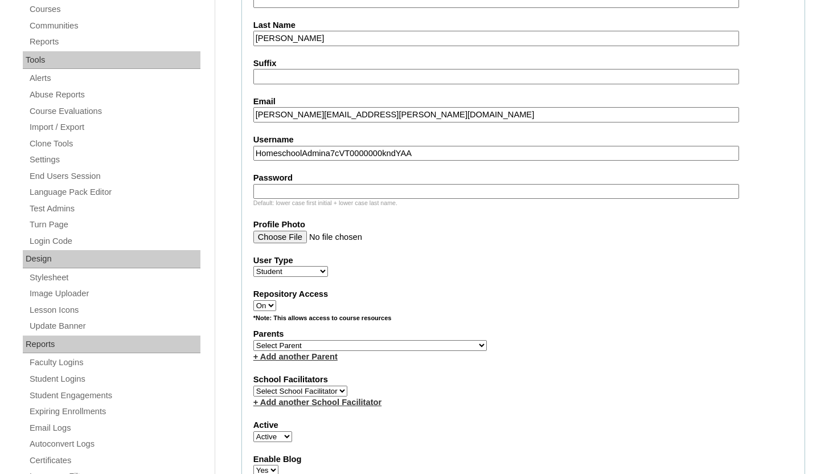
scroll to position [411, 0]
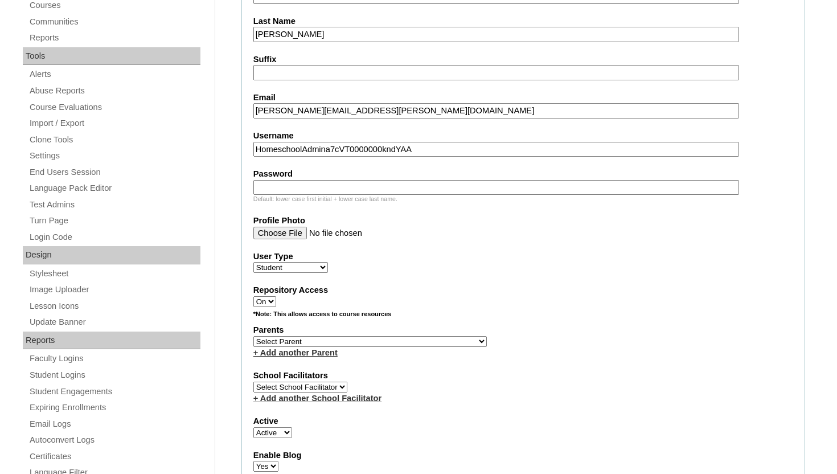
drag, startPoint x: 450, startPoint y: 150, endPoint x: 254, endPoint y: 151, distance: 195.8
click at [254, 151] on input "HomeschoolAdmina7cVT0000000kndYAA" at bounding box center [495, 149] width 485 height 15
paste input "zorina.codere@enlightiumstudent.com"
type input "zorina.codere@enlightiumstudent.com"
click at [262, 190] on input "Password" at bounding box center [495, 187] width 485 height 15
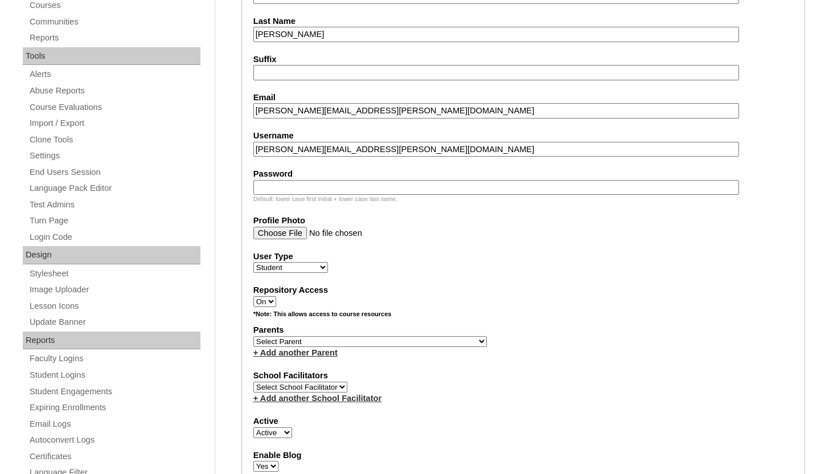
paste input "zorina.codere@enlightiumstudent.com"
type input "zorina.codere@enlightiumstudent.com"
click at [369, 340] on select "Select Parent Abbas, Tahani Garcia, Rosa Kaneko, Chad Labourdette, Jessica Nich…" at bounding box center [369, 341] width 233 height 11
select select "101546"
click at [253, 336] on select "Select Parent Abbas, Tahani Garcia, Rosa Kaneko, Chad Labourdette, Jessica Nich…" at bounding box center [369, 341] width 233 height 11
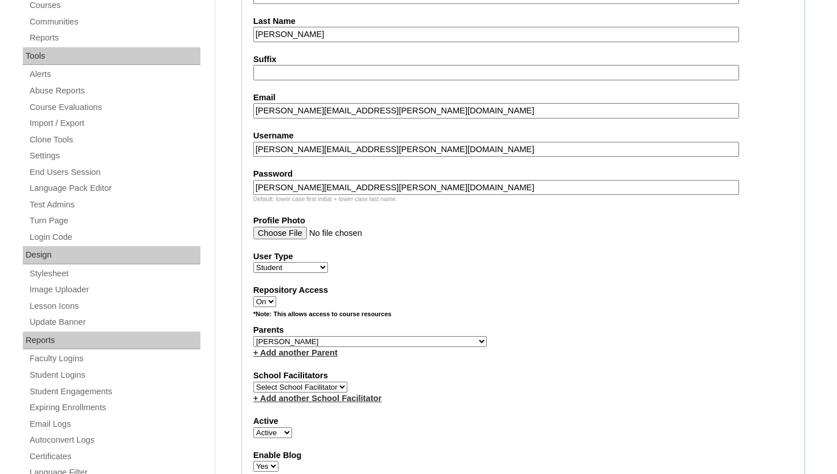
click at [474, 331] on label "Parents" at bounding box center [523, 330] width 540 height 12
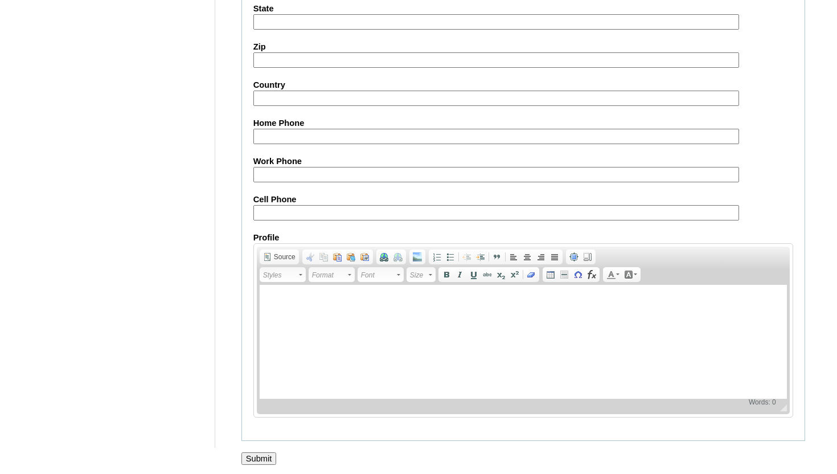
scroll to position [1322, 0]
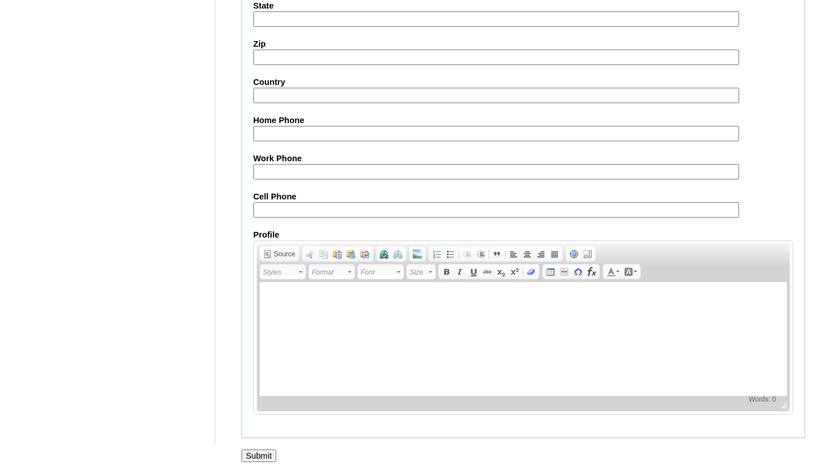
click at [262, 454] on input "Submit" at bounding box center [258, 455] width 35 height 13
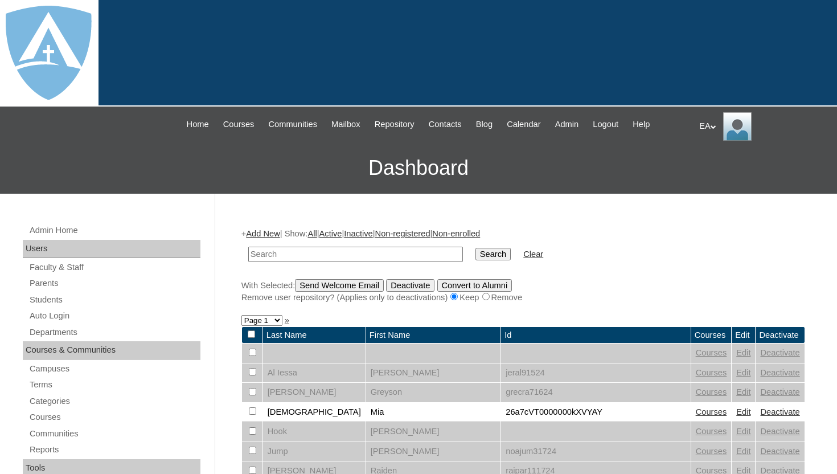
click at [283, 182] on h3 "Dashboard" at bounding box center [418, 167] width 825 height 51
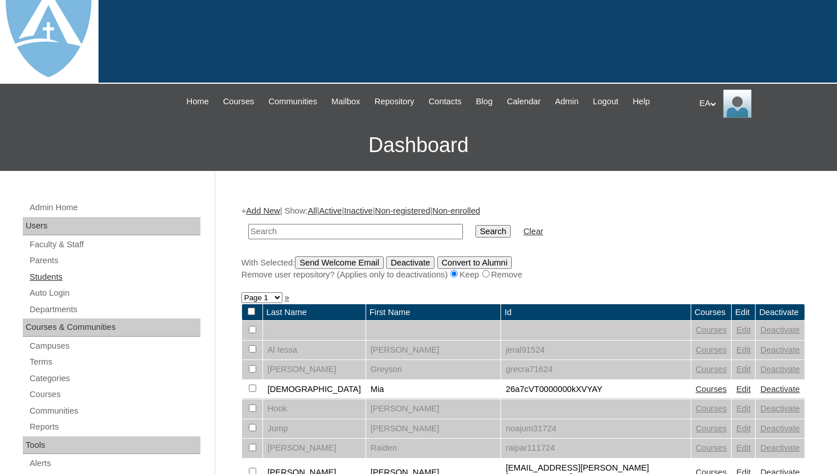
click at [53, 278] on link "Students" at bounding box center [114, 277] width 172 height 14
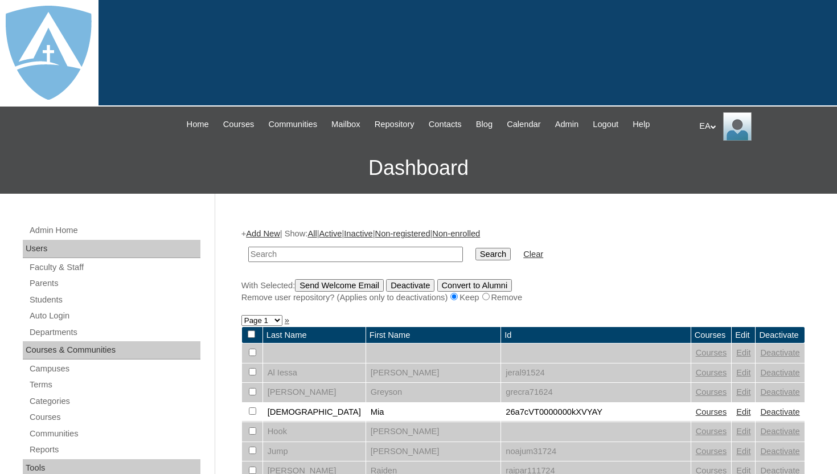
click at [315, 254] on input "text" at bounding box center [355, 253] width 215 height 15
type input "[PERSON_NAME]"
click at [478, 251] on input "Search" at bounding box center [492, 254] width 35 height 13
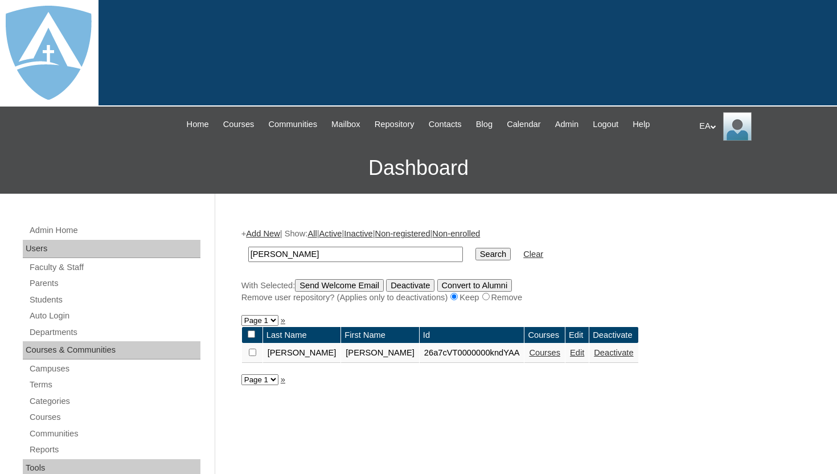
click at [529, 353] on link "Courses" at bounding box center [544, 352] width 31 height 9
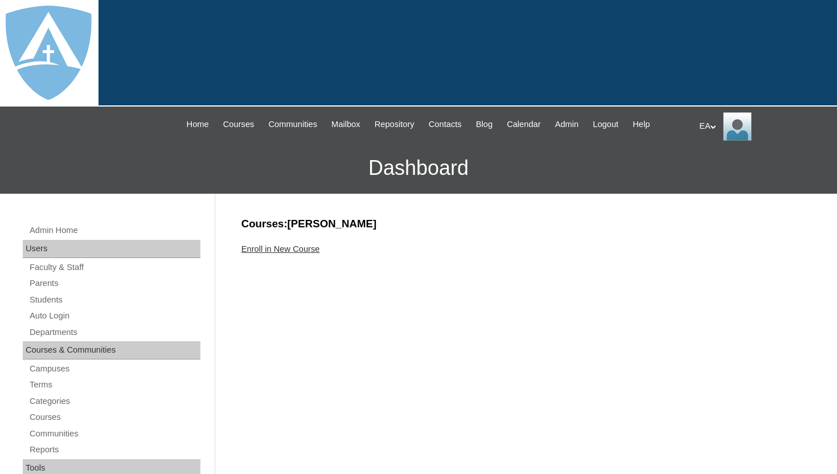
click at [261, 247] on link "Enroll in New Course" at bounding box center [280, 248] width 79 height 9
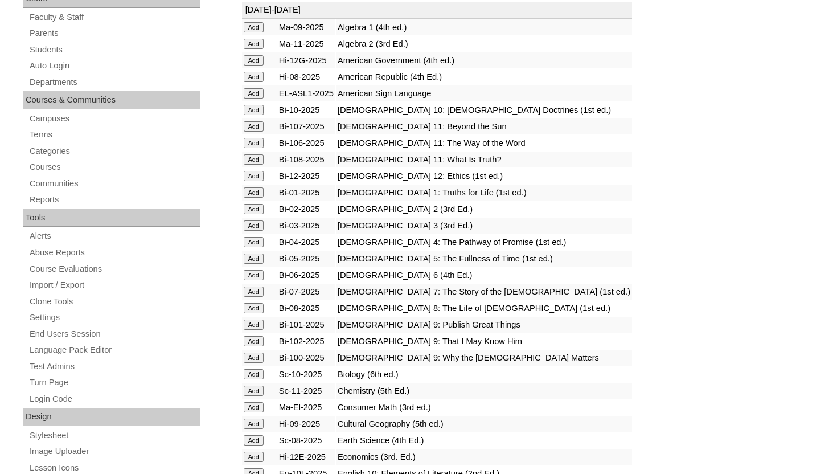
scroll to position [250, 0]
click at [252, 272] on input "Add" at bounding box center [254, 274] width 20 height 10
click at [253, 273] on input "Add" at bounding box center [254, 274] width 20 height 10
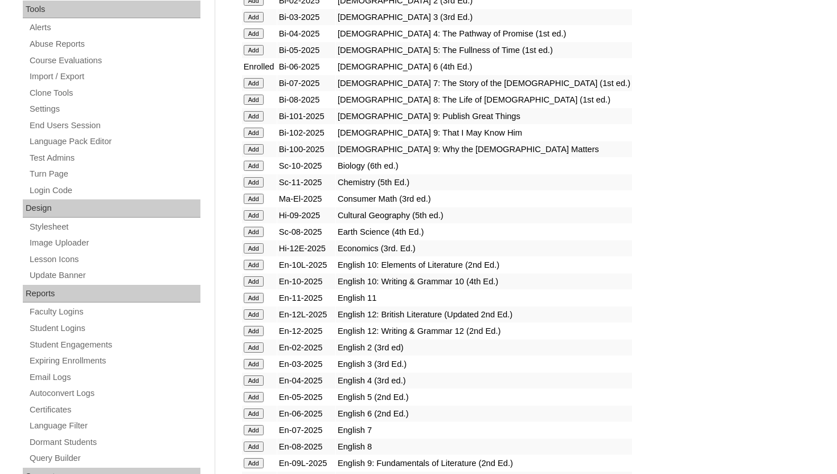
scroll to position [478, 0]
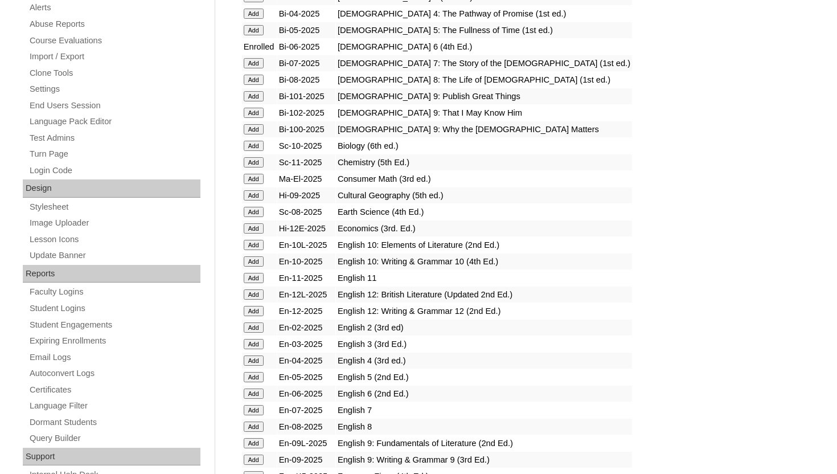
click at [253, 392] on input "Add" at bounding box center [254, 393] width 20 height 10
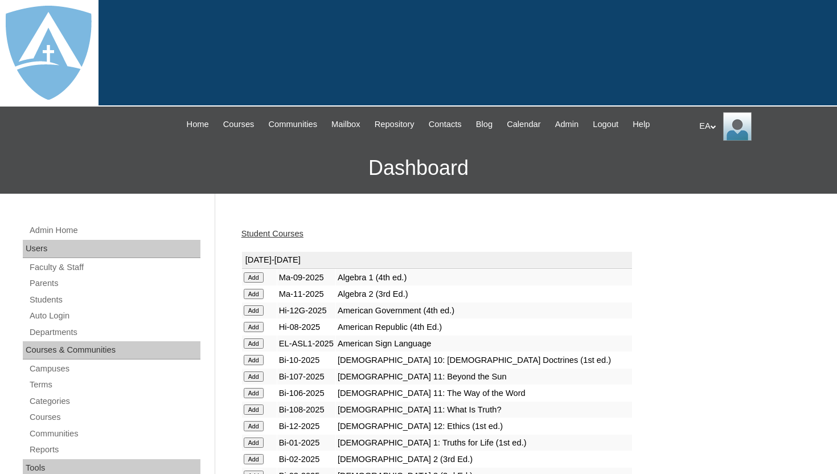
click at [427, 234] on div "Student Courses" at bounding box center [522, 234] width 563 height 12
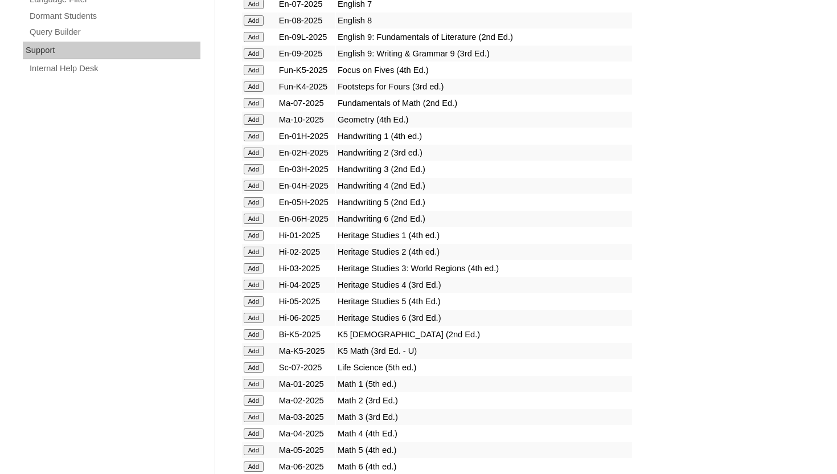
scroll to position [888, 0]
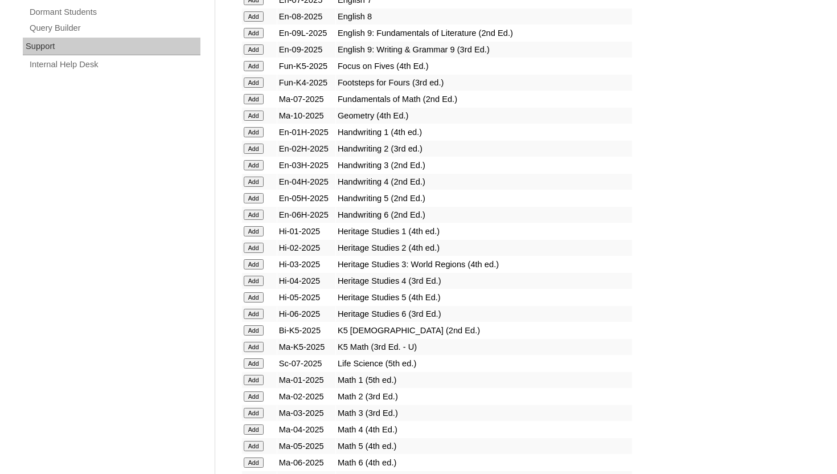
click at [256, 212] on input "Add" at bounding box center [254, 214] width 20 height 10
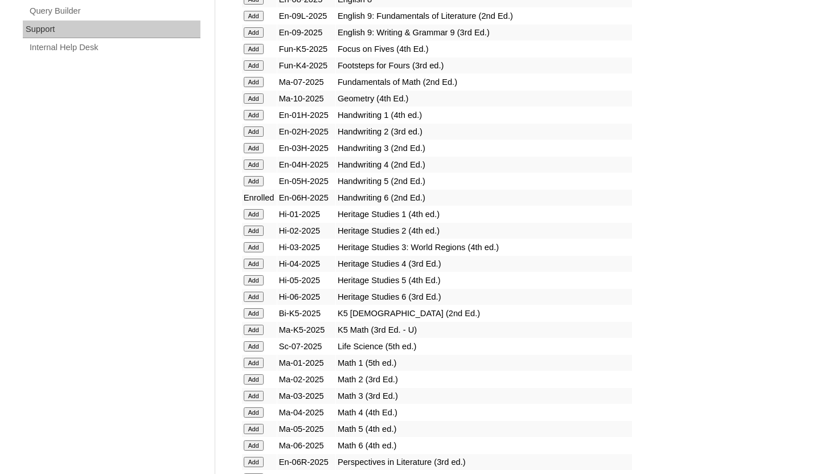
scroll to position [911, 0]
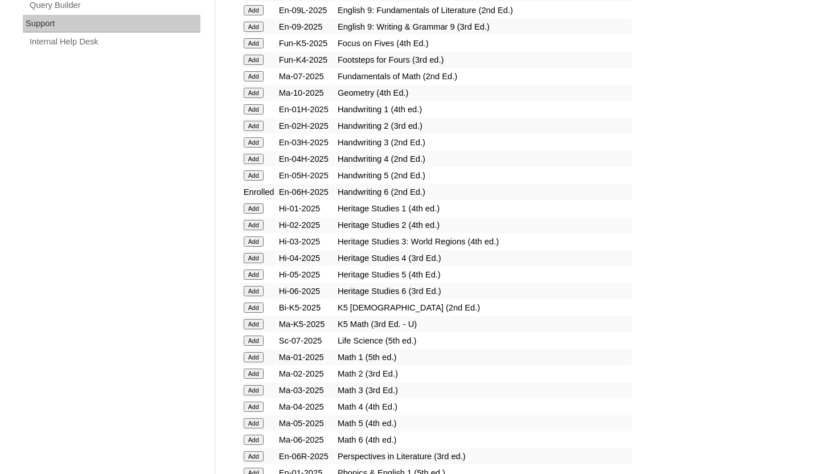
click at [253, 290] on input "Add" at bounding box center [254, 291] width 20 height 10
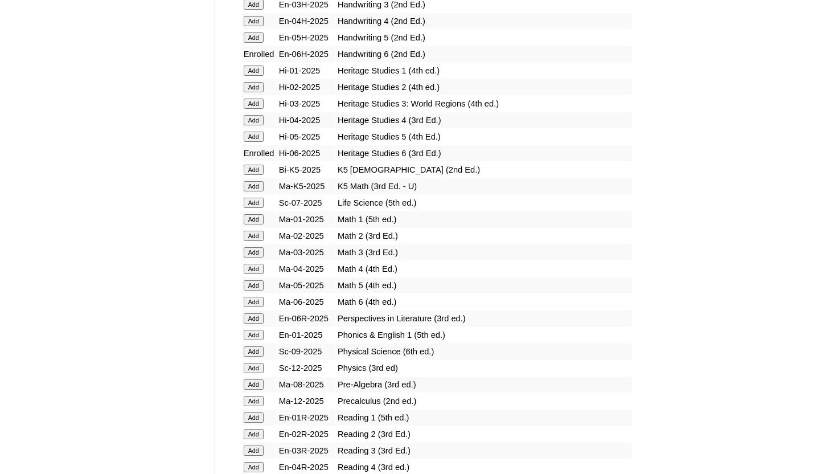
scroll to position [1046, 0]
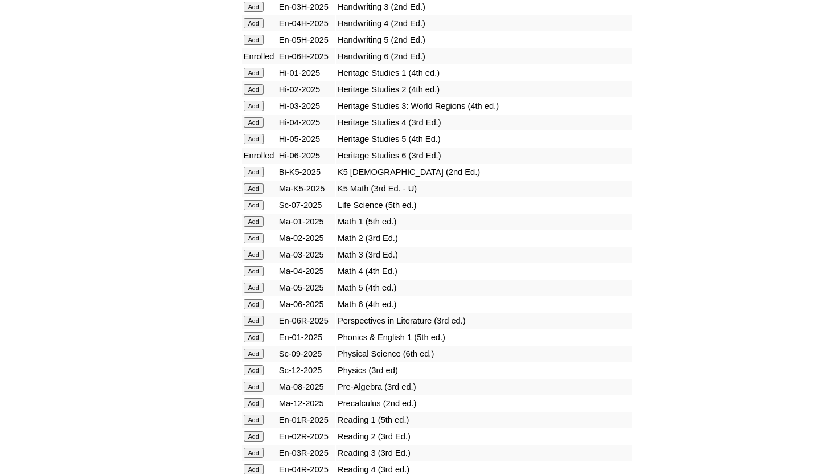
click at [253, 302] on input "Add" at bounding box center [254, 304] width 20 height 10
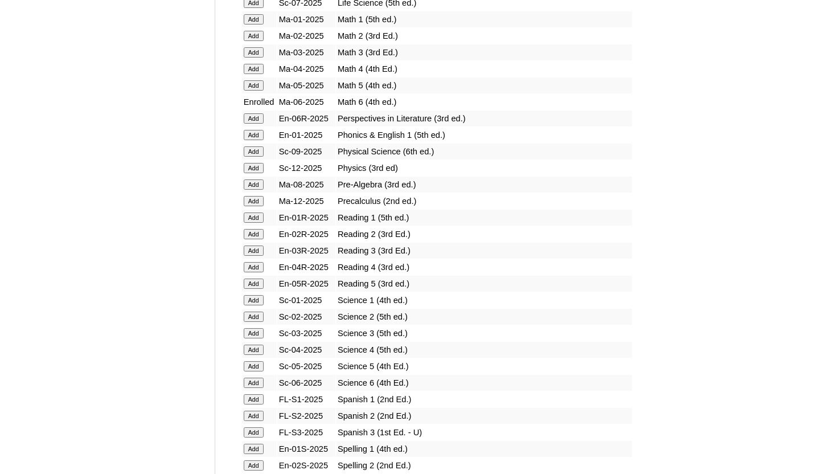
scroll to position [1252, 0]
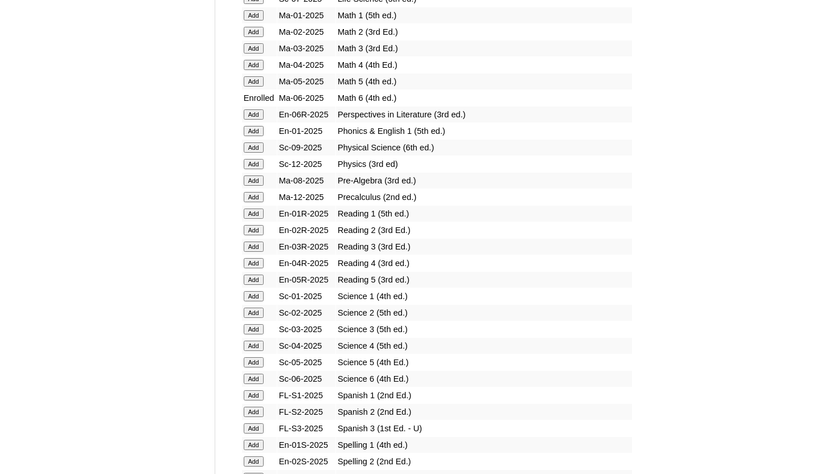
click at [252, 114] on input "Add" at bounding box center [254, 114] width 20 height 10
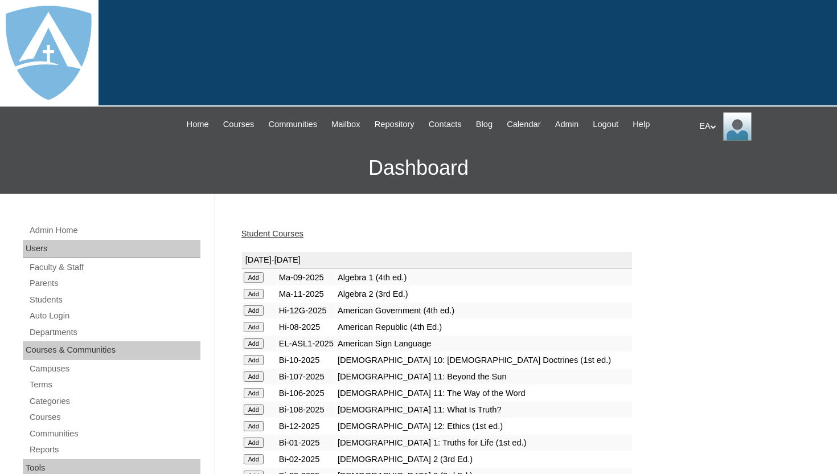
click at [656, 237] on div "Student Courses" at bounding box center [522, 234] width 563 height 12
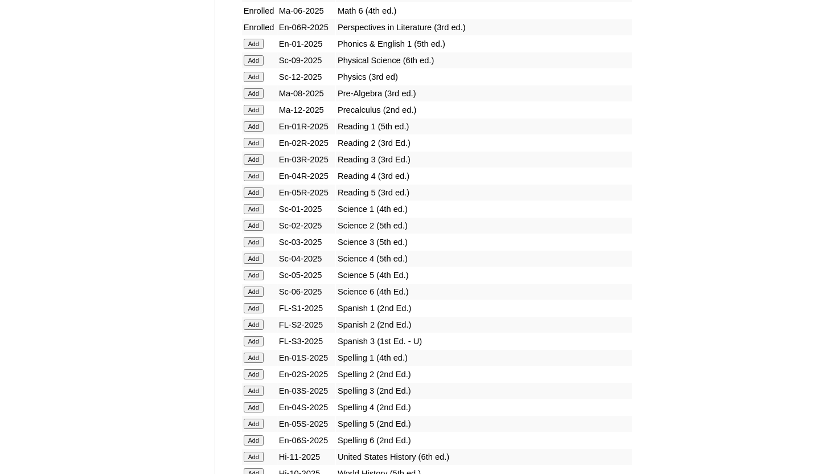
scroll to position [1343, 0]
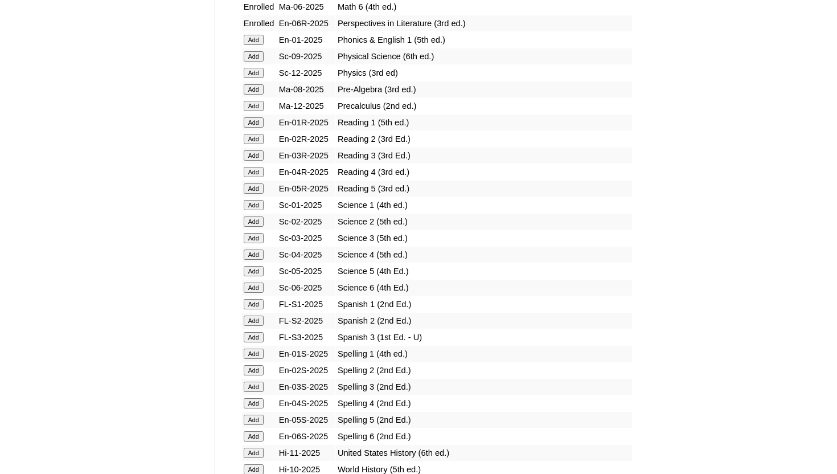
click at [249, 286] on input "Add" at bounding box center [254, 287] width 20 height 10
click at [250, 286] on input "Add" at bounding box center [254, 287] width 20 height 10
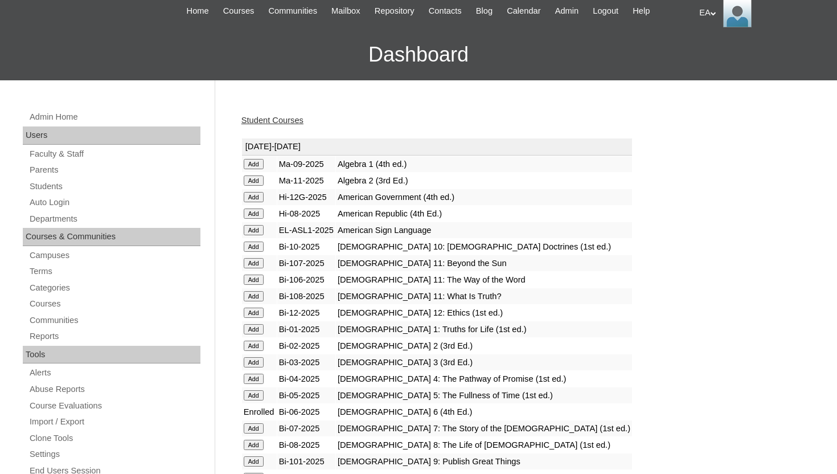
scroll to position [114, 0]
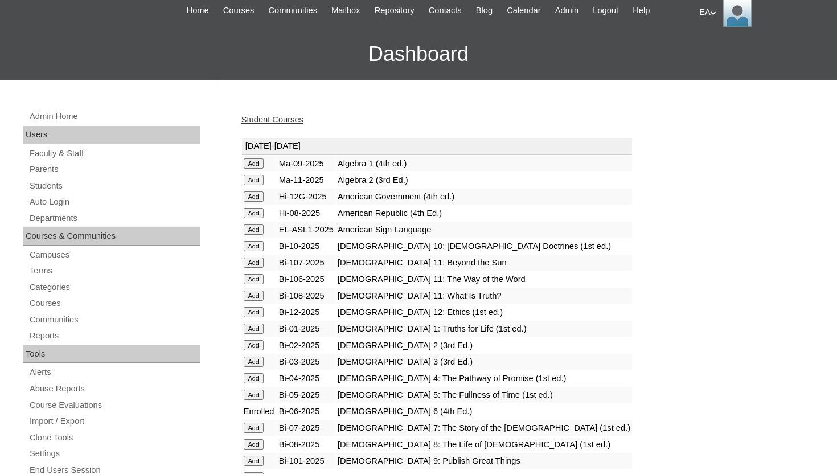
click at [297, 121] on link "Student Courses" at bounding box center [272, 119] width 62 height 9
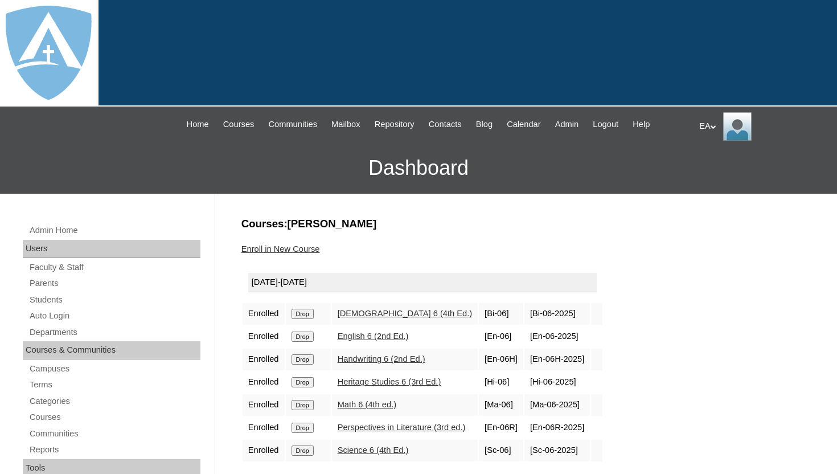
click at [483, 229] on h3 "Courses:[PERSON_NAME]" at bounding box center [522, 223] width 563 height 15
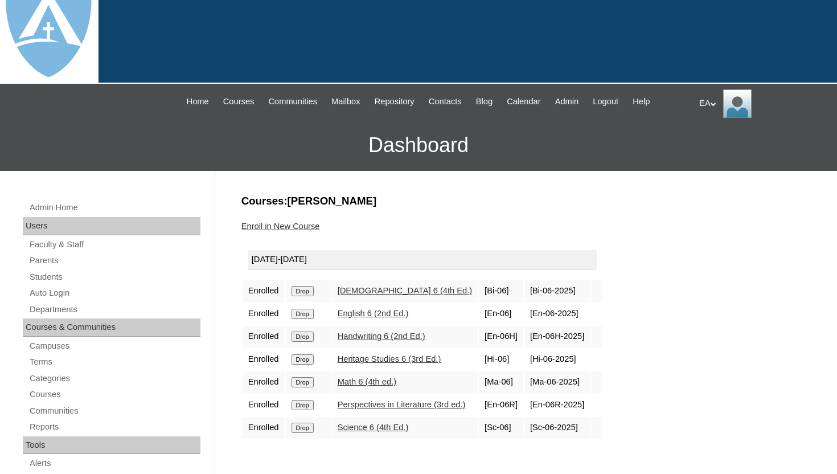
click at [298, 223] on link "Enroll in New Course" at bounding box center [280, 225] width 79 height 9
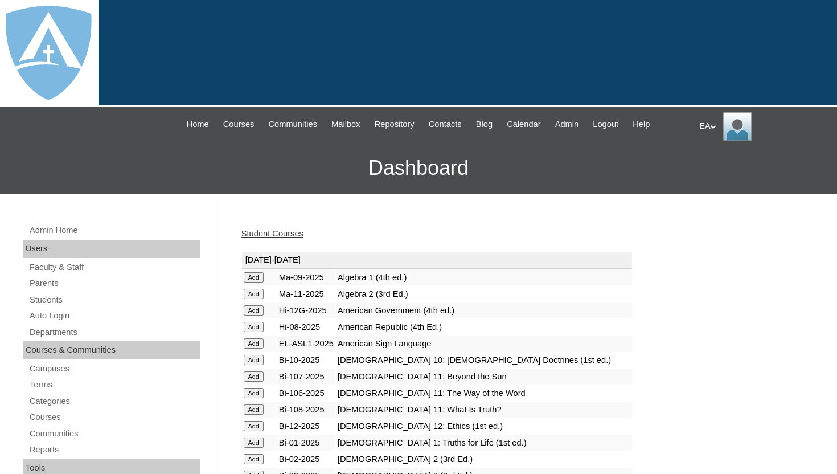
click at [347, 228] on div "Student Courses" at bounding box center [522, 234] width 563 height 12
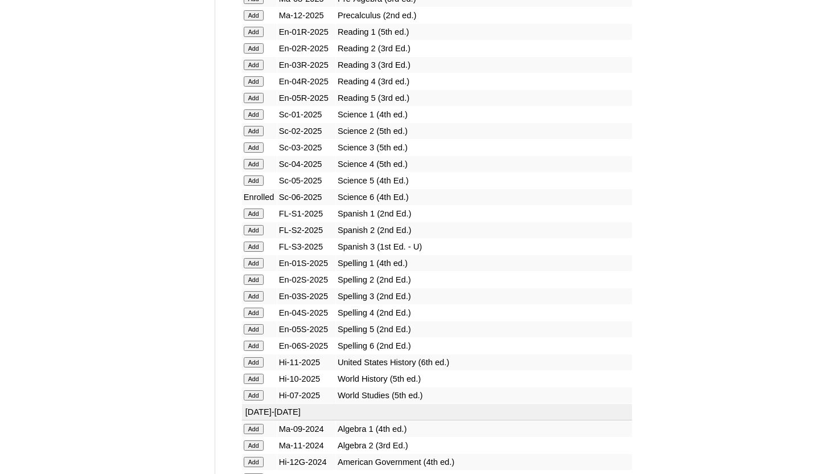
scroll to position [1434, 0]
click at [251, 347] on input "Add" at bounding box center [254, 345] width 20 height 10
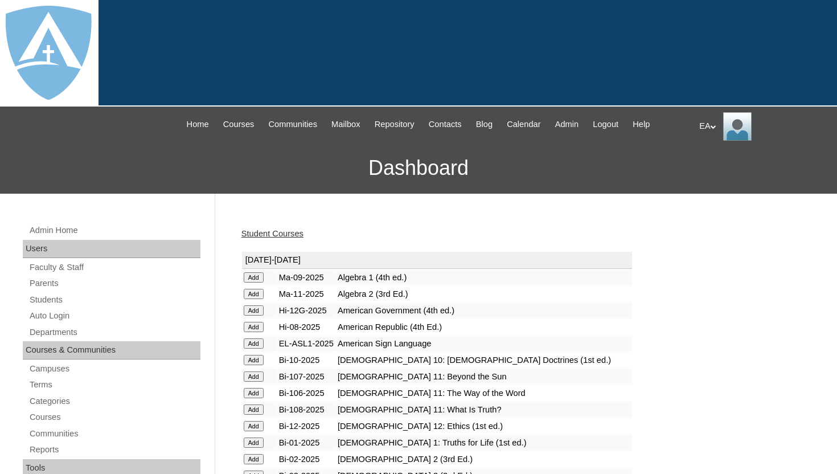
click at [299, 237] on link "Student Courses" at bounding box center [272, 233] width 62 height 9
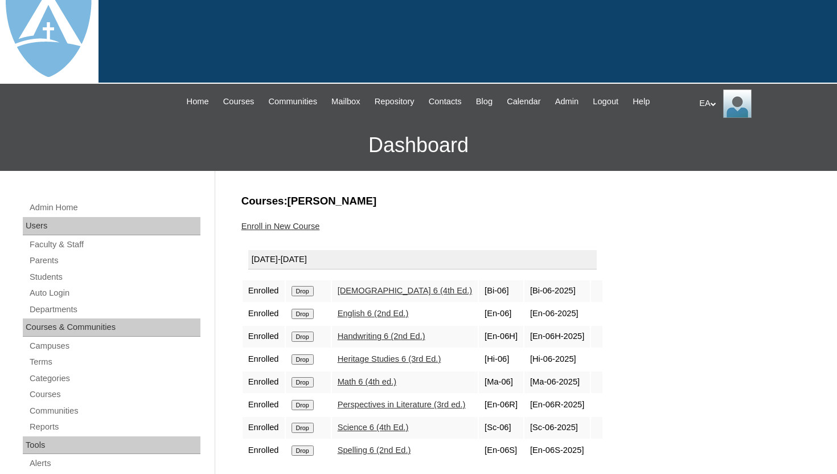
scroll to position [46, 0]
